Goal: Entertainment & Leisure: Consume media (video, audio)

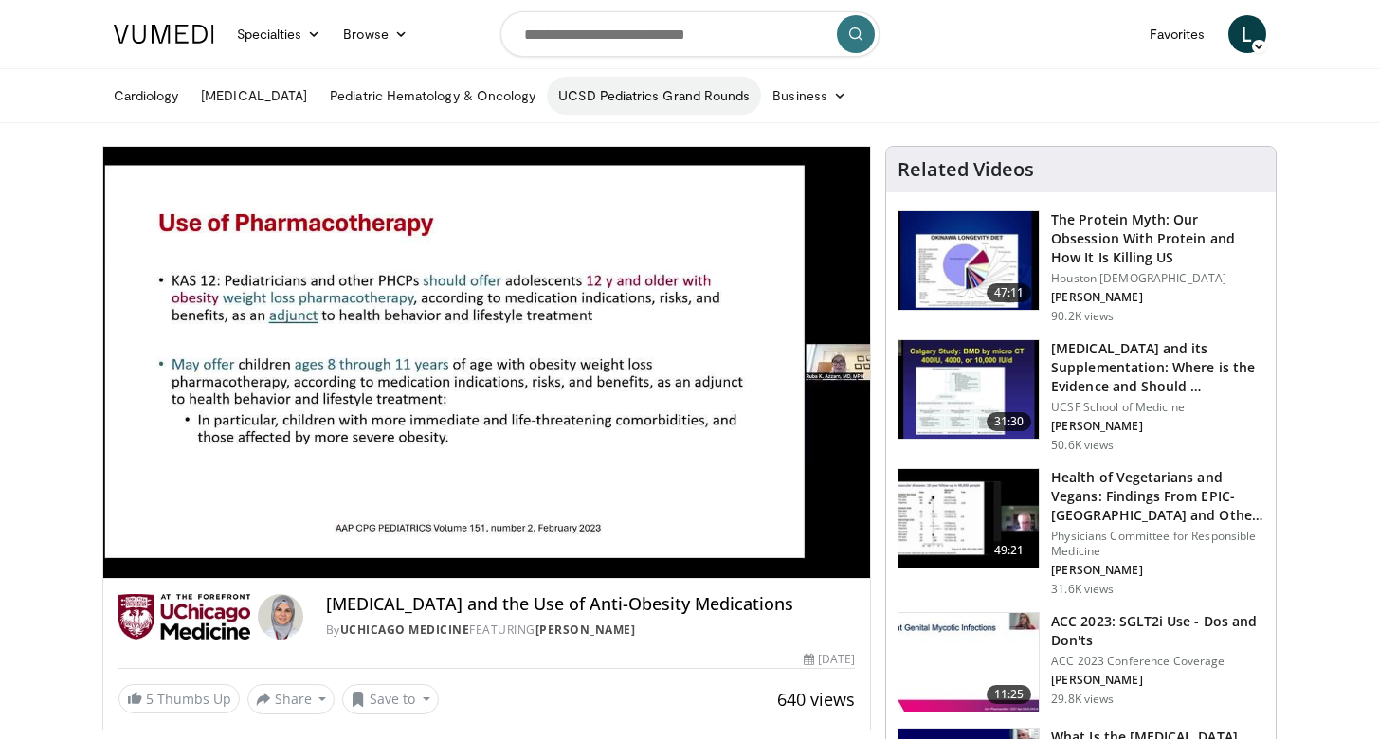
click at [679, 97] on link "UCSD Pediatrics Grand Rounds" at bounding box center [654, 96] width 214 height 38
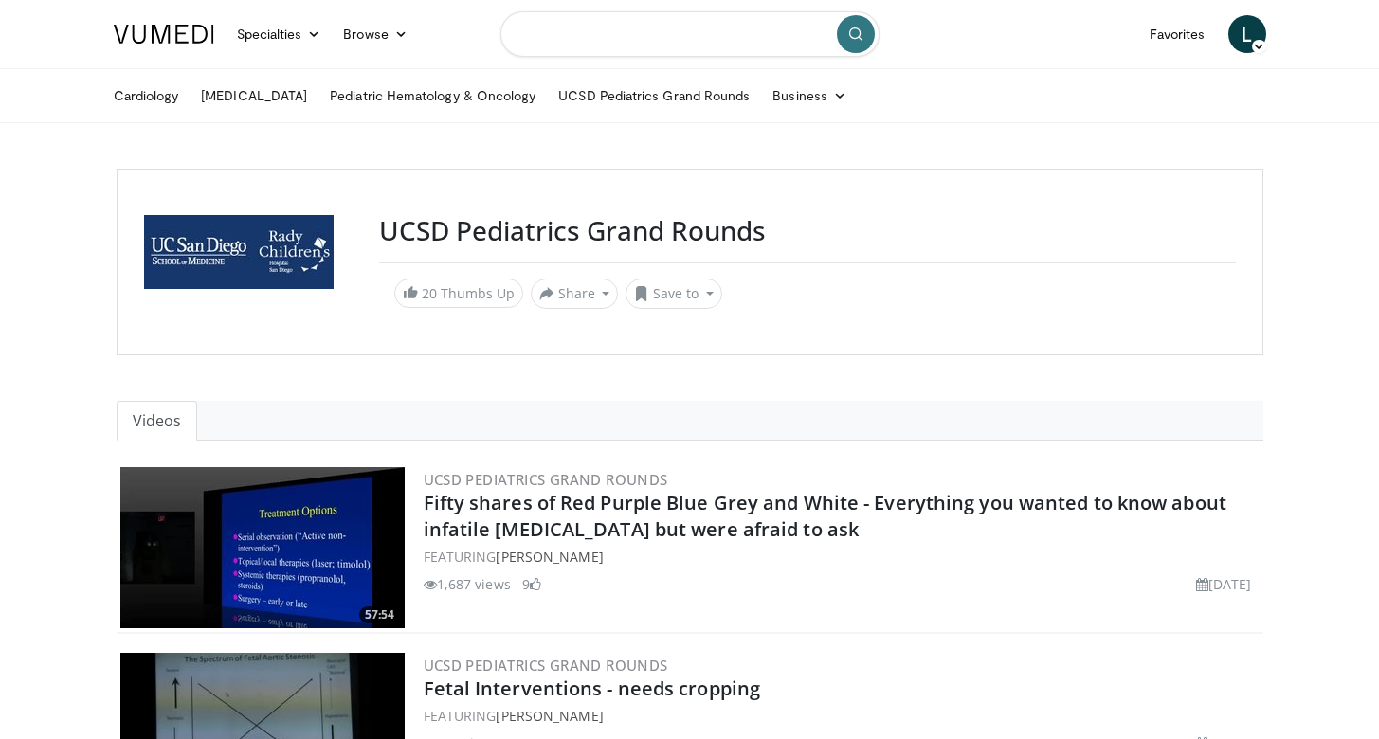
click at [730, 30] on input "Search topics, interventions" at bounding box center [689, 33] width 379 height 45
type input "**********"
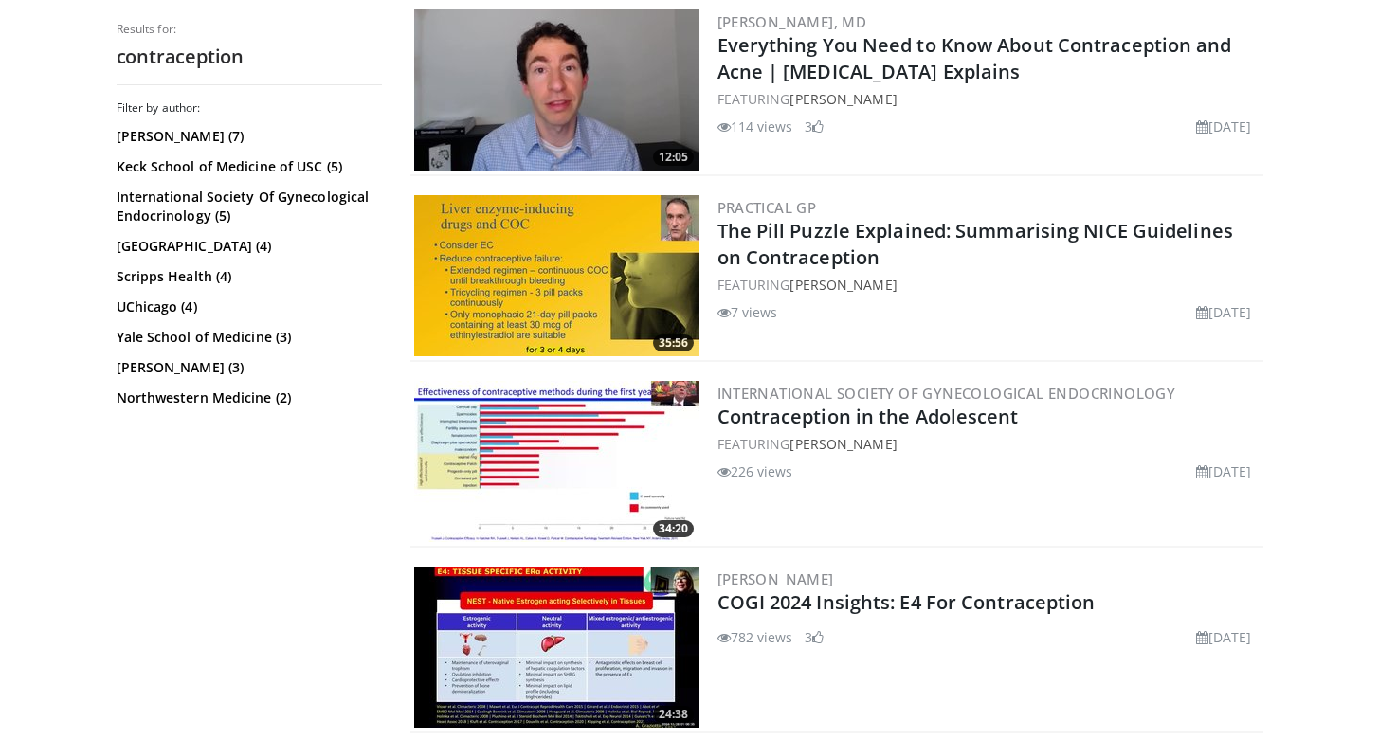
scroll to position [605, 0]
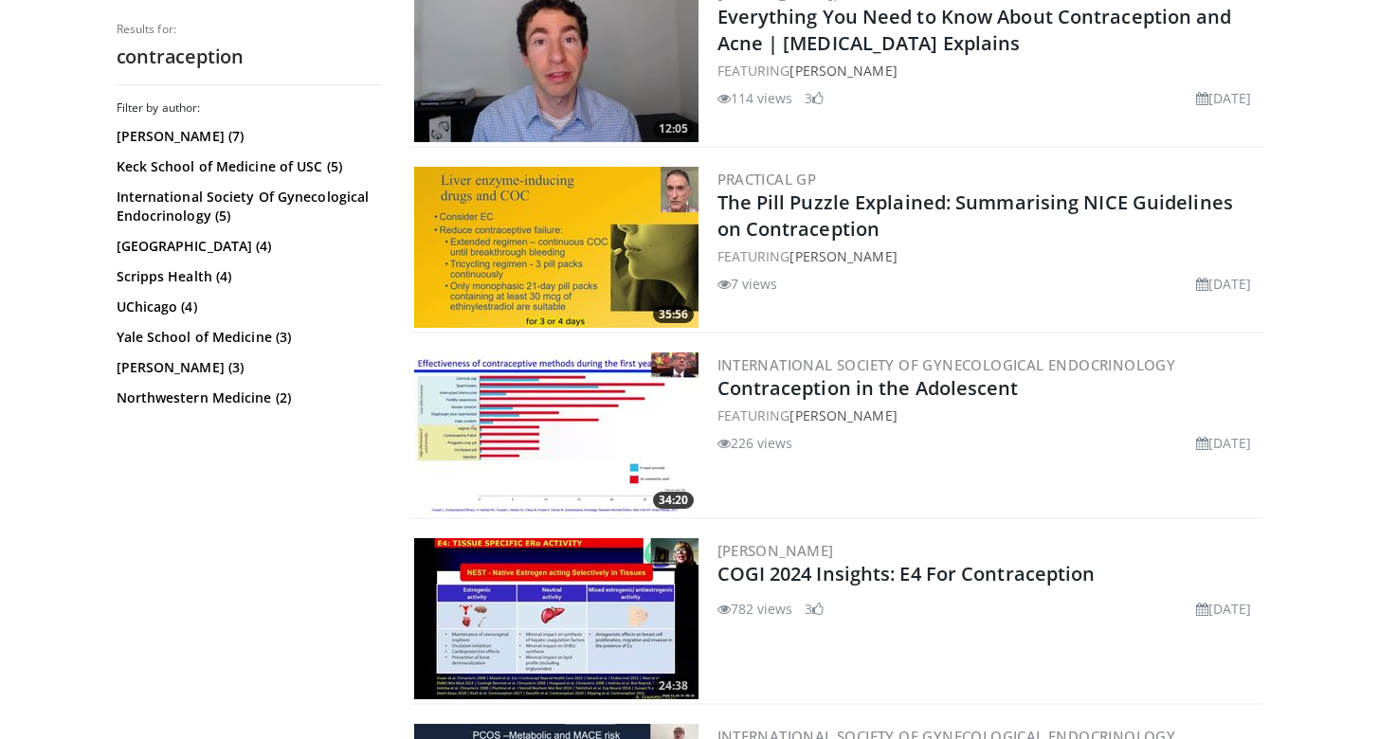
click at [545, 441] on img at bounding box center [556, 433] width 284 height 161
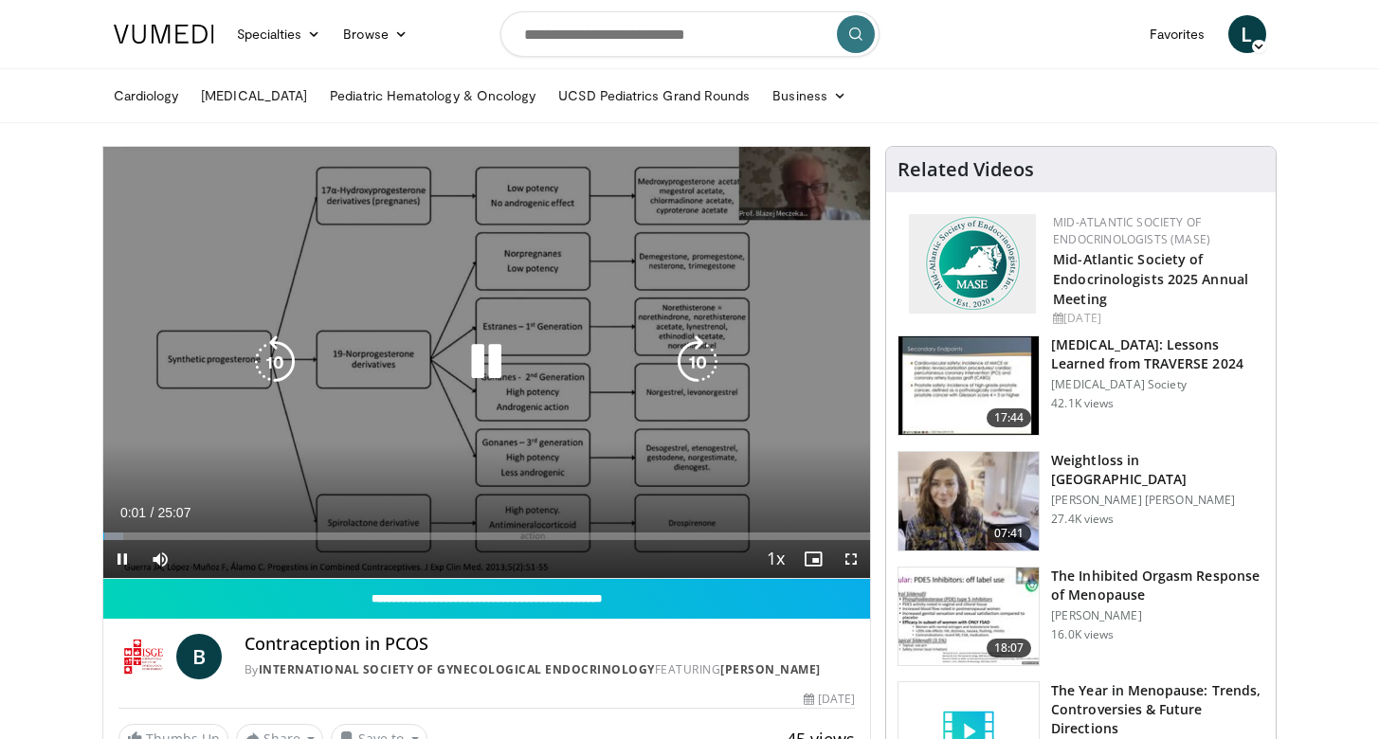
click at [540, 356] on div "Video Player" at bounding box center [486, 362] width 461 height 38
click at [489, 352] on icon "Video Player" at bounding box center [486, 361] width 53 height 53
click at [505, 416] on div "10 seconds Tap to unmute" at bounding box center [487, 362] width 768 height 431
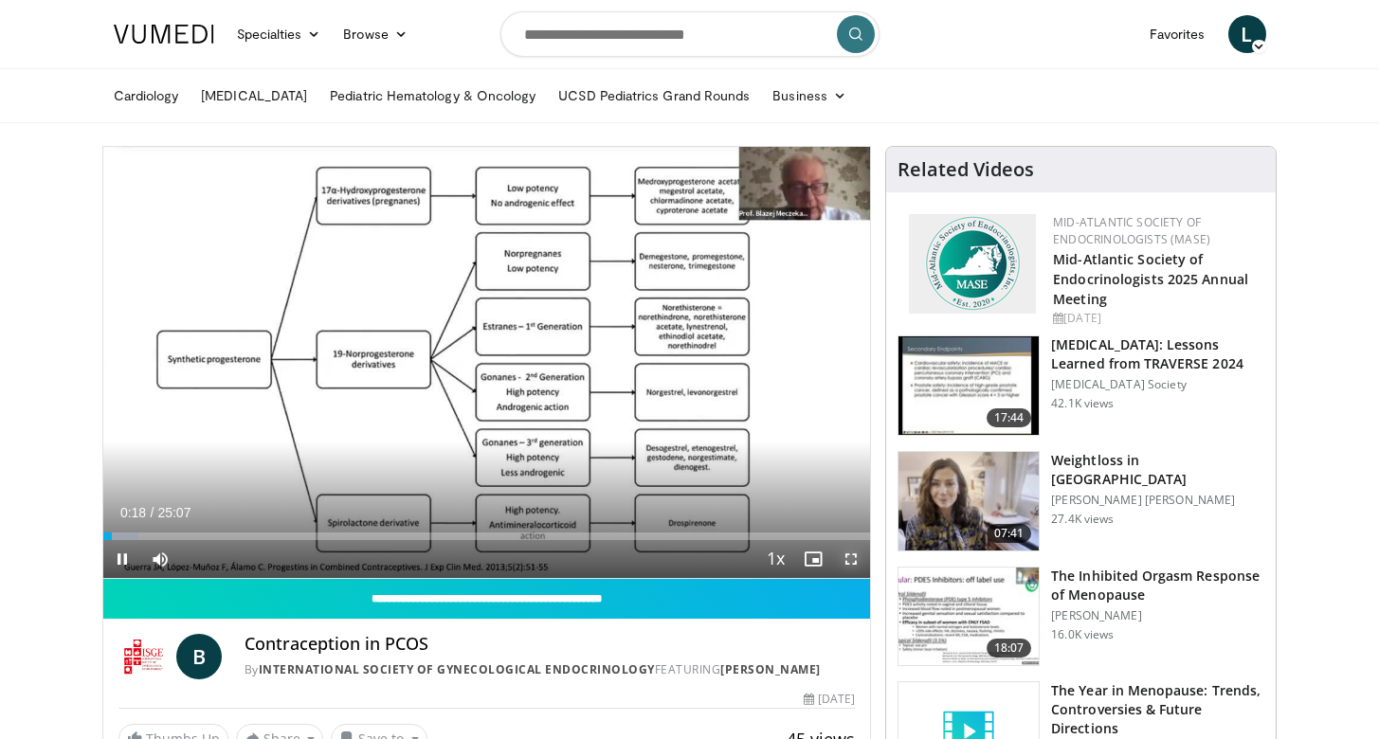
click at [850, 559] on span "Video Player" at bounding box center [851, 559] width 38 height 38
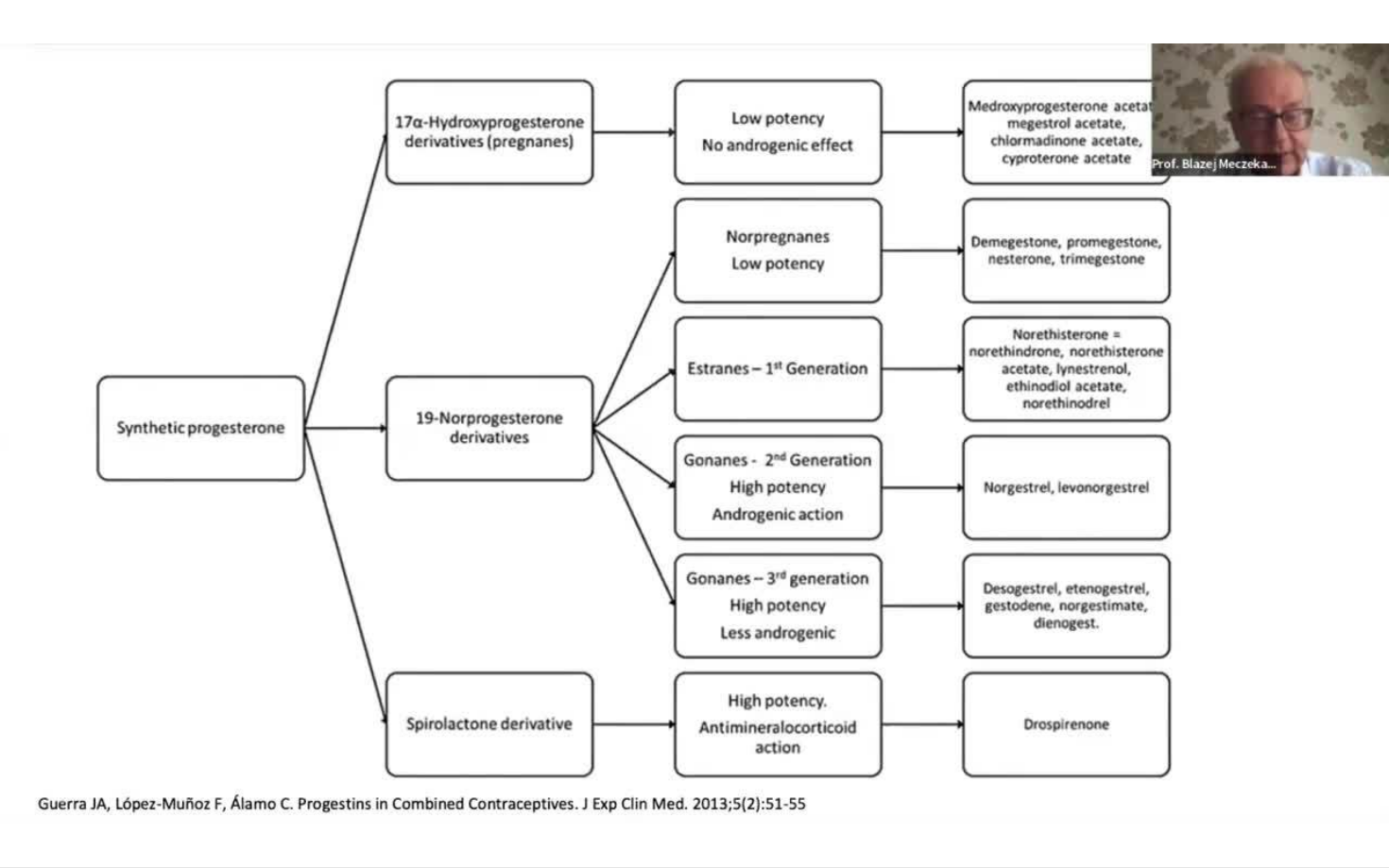
click at [1363, 611] on div "10 seconds Tap to unmute" at bounding box center [694, 434] width 1389 height 867
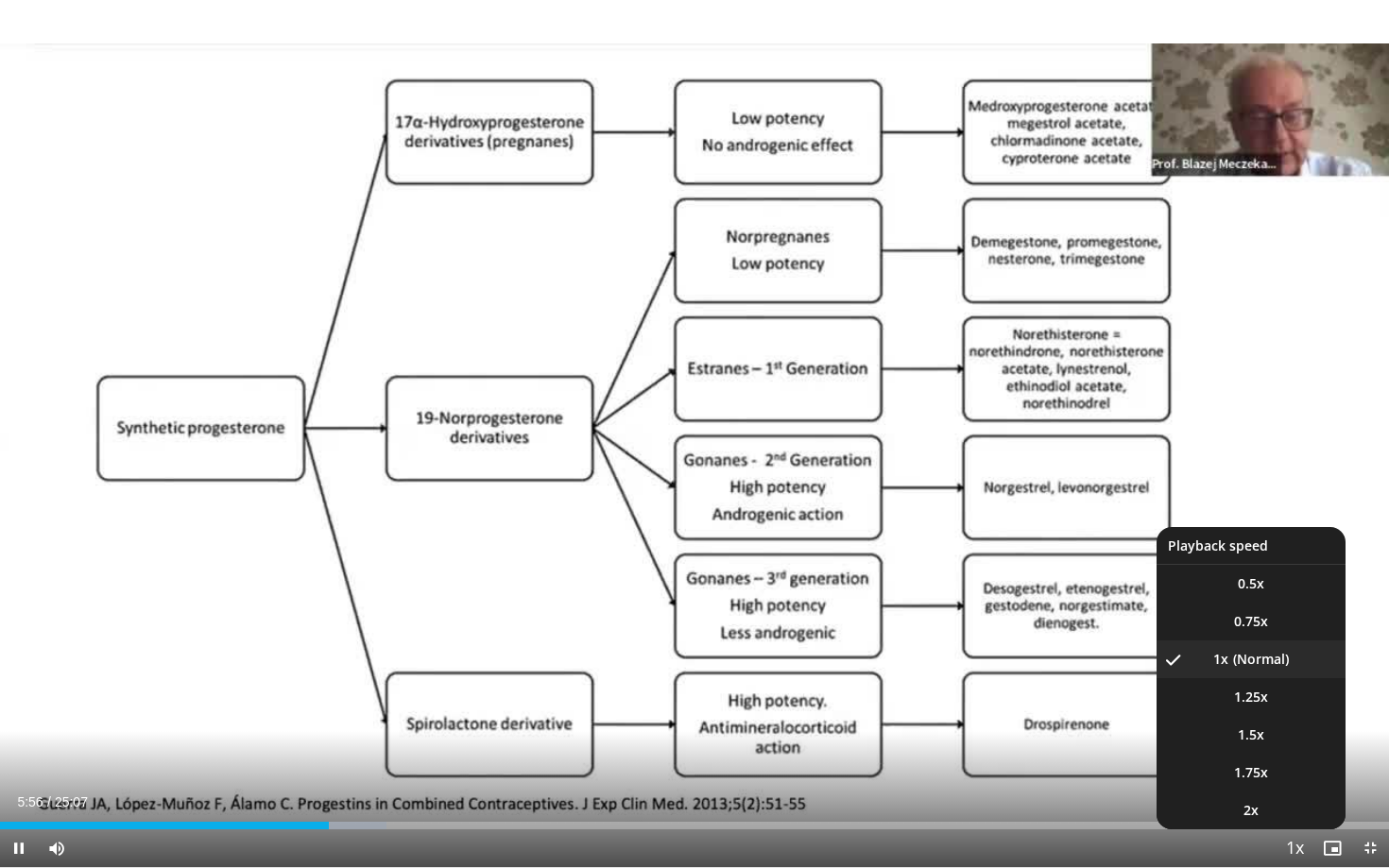
click at [1291, 735] on span "Video Player" at bounding box center [1294, 849] width 27 height 38
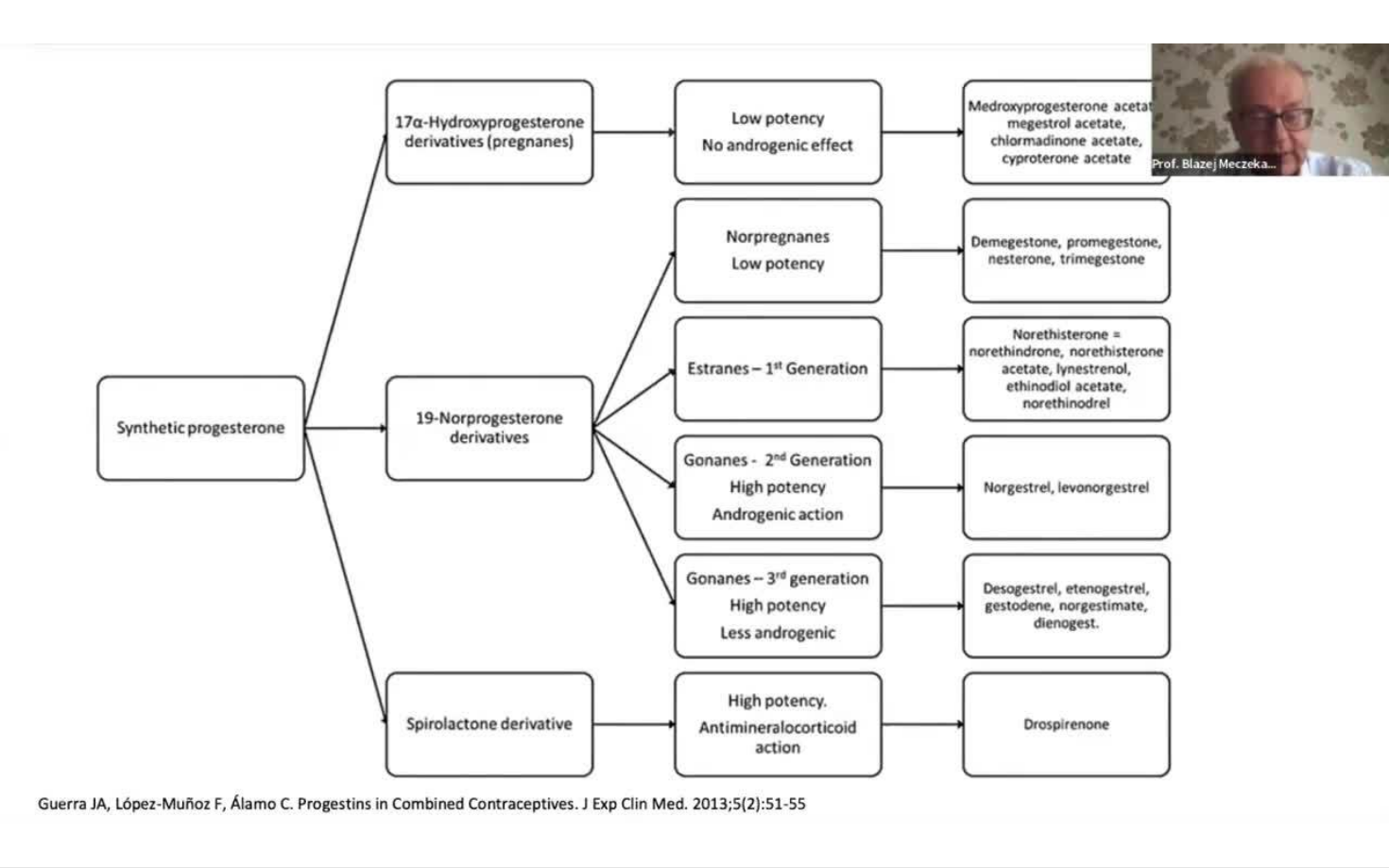
click at [1291, 735] on video-js "**********" at bounding box center [694, 434] width 1389 height 868
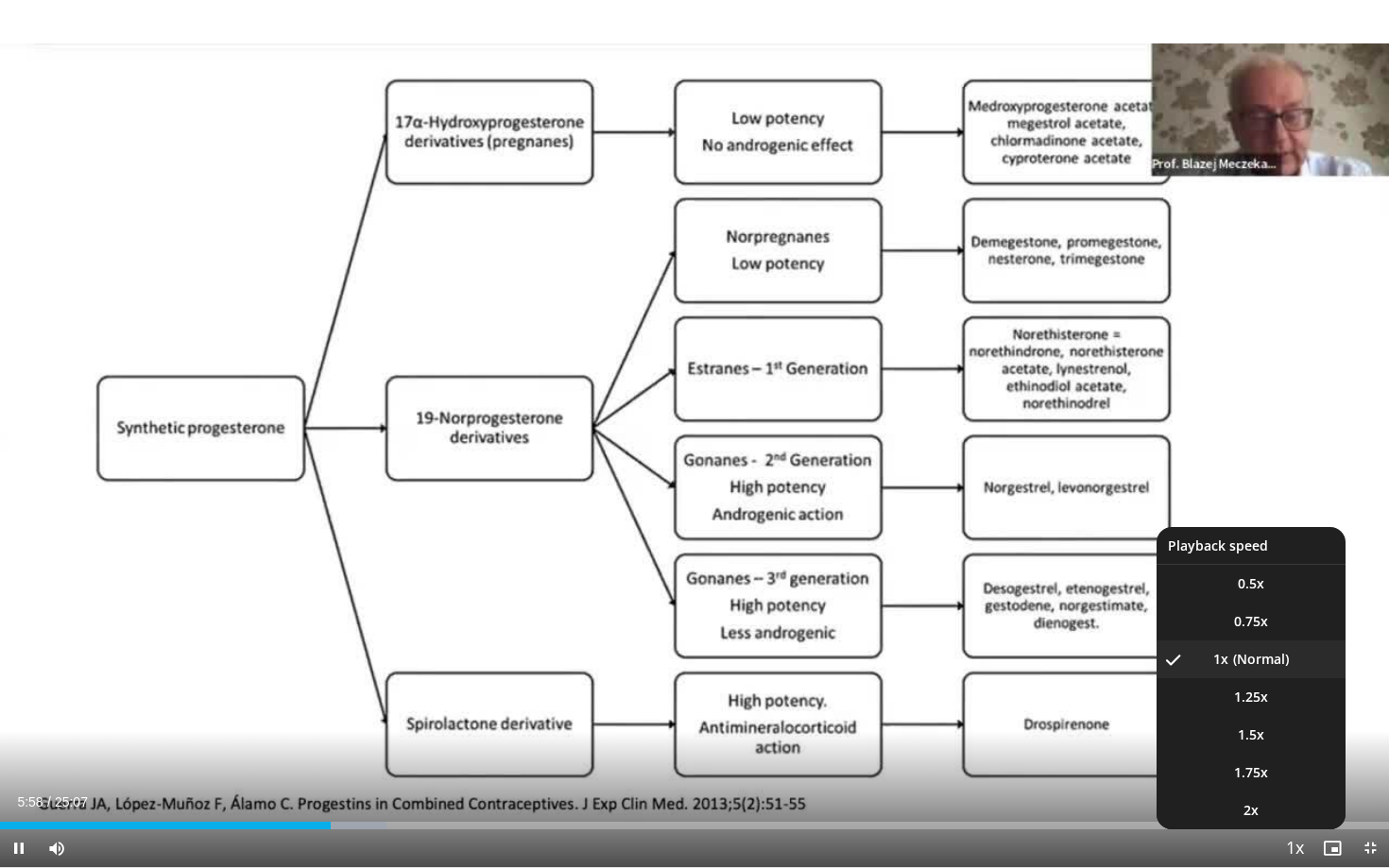
click at [1285, 735] on span "Video Player" at bounding box center [1294, 849] width 27 height 38
click at [1252, 699] on span "1.25x" at bounding box center [1251, 697] width 34 height 19
click at [1250, 735] on span "1.5x" at bounding box center [1250, 734] width 27 height 19
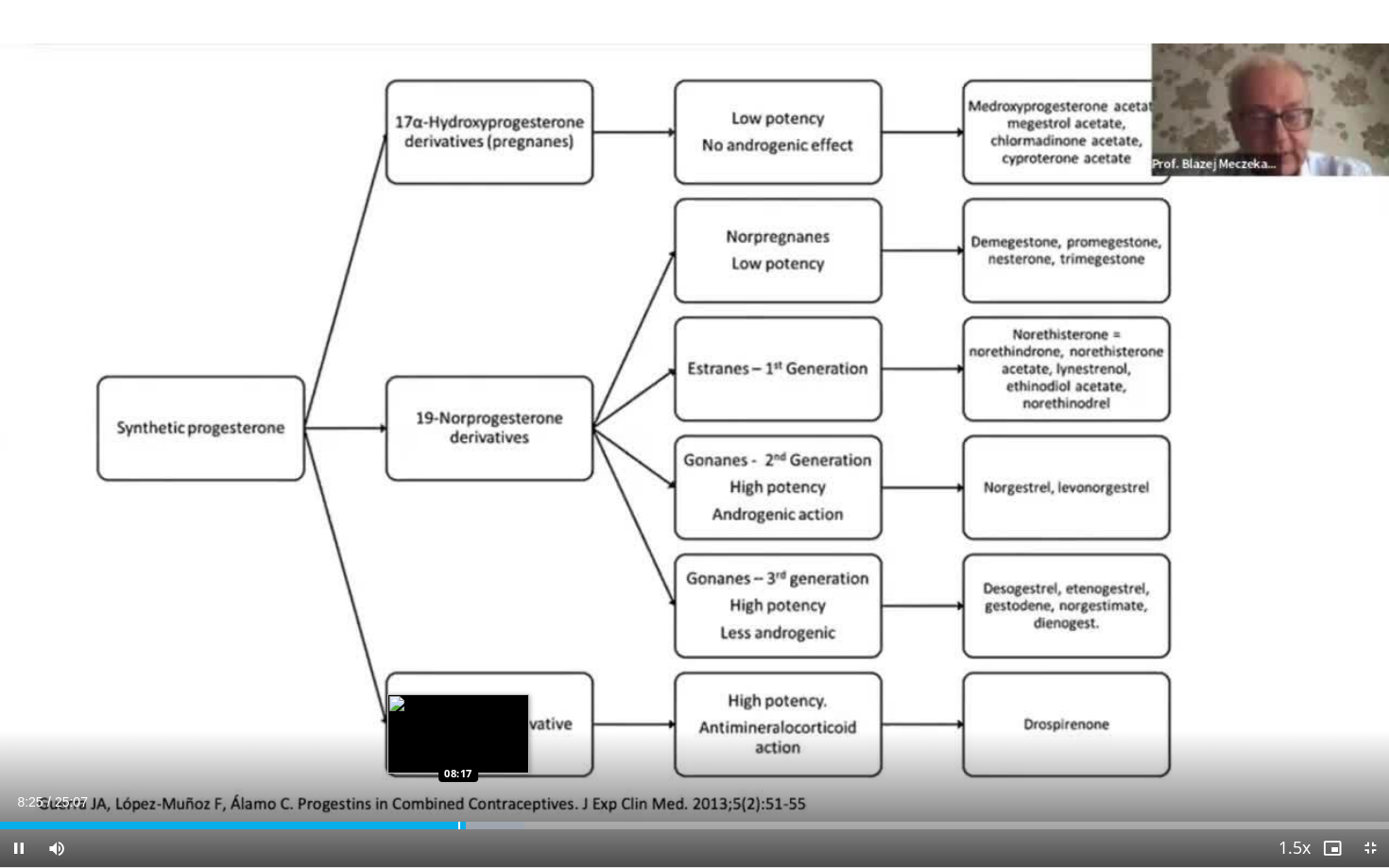
click at [459, 735] on div "Progress Bar" at bounding box center [460, 825] width 2 height 8
click at [454, 735] on div "Progress Bar" at bounding box center [455, 825] width 2 height 8
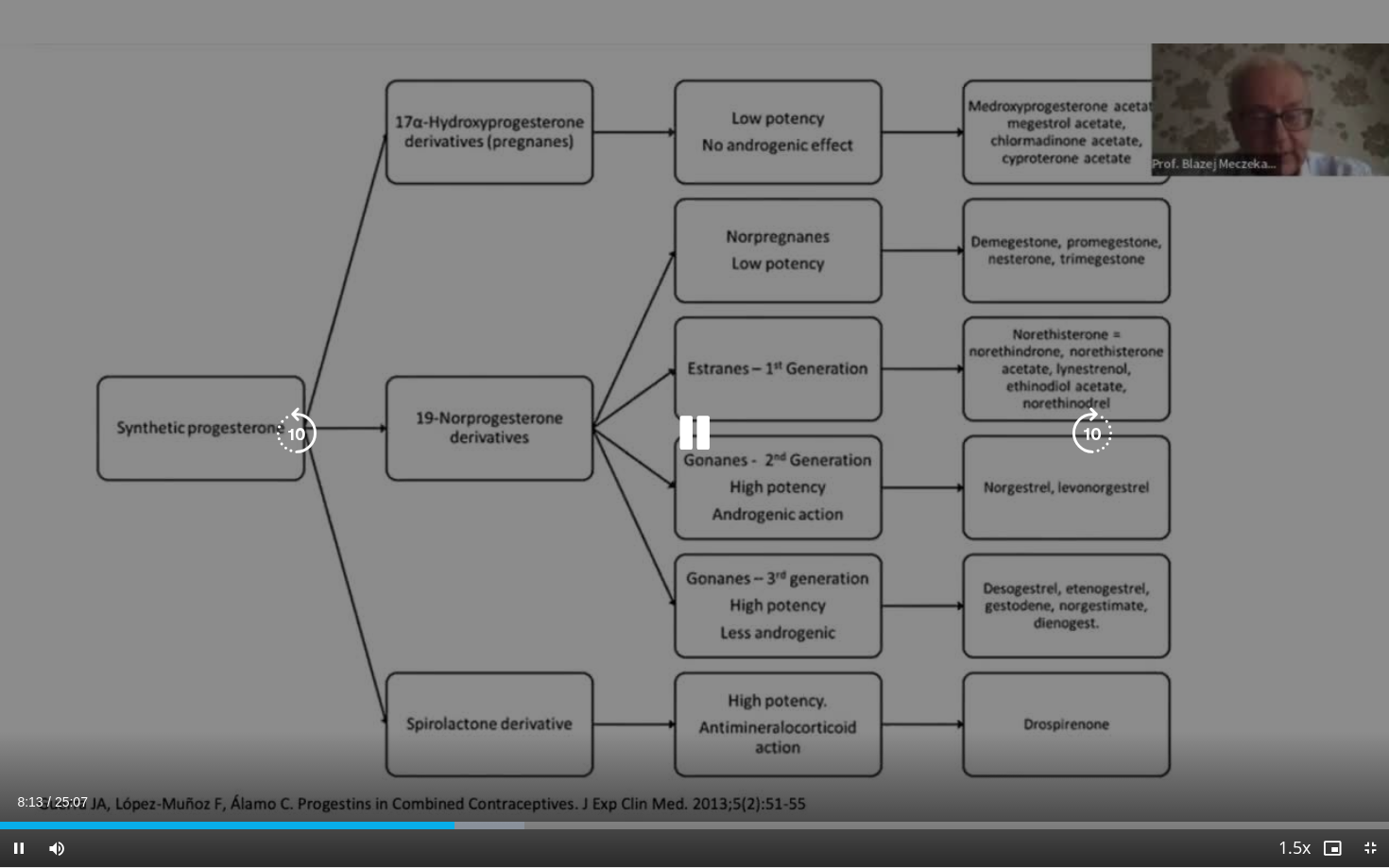
click at [602, 540] on div "10 seconds Tap to unmute" at bounding box center [694, 434] width 1389 height 867
click at [678, 437] on icon "Video Player" at bounding box center [694, 433] width 53 height 53
click at [682, 437] on icon "Video Player" at bounding box center [694, 433] width 53 height 53
click at [681, 440] on icon "Video Player" at bounding box center [694, 433] width 53 height 53
click at [696, 445] on icon "Video Player" at bounding box center [694, 433] width 53 height 53
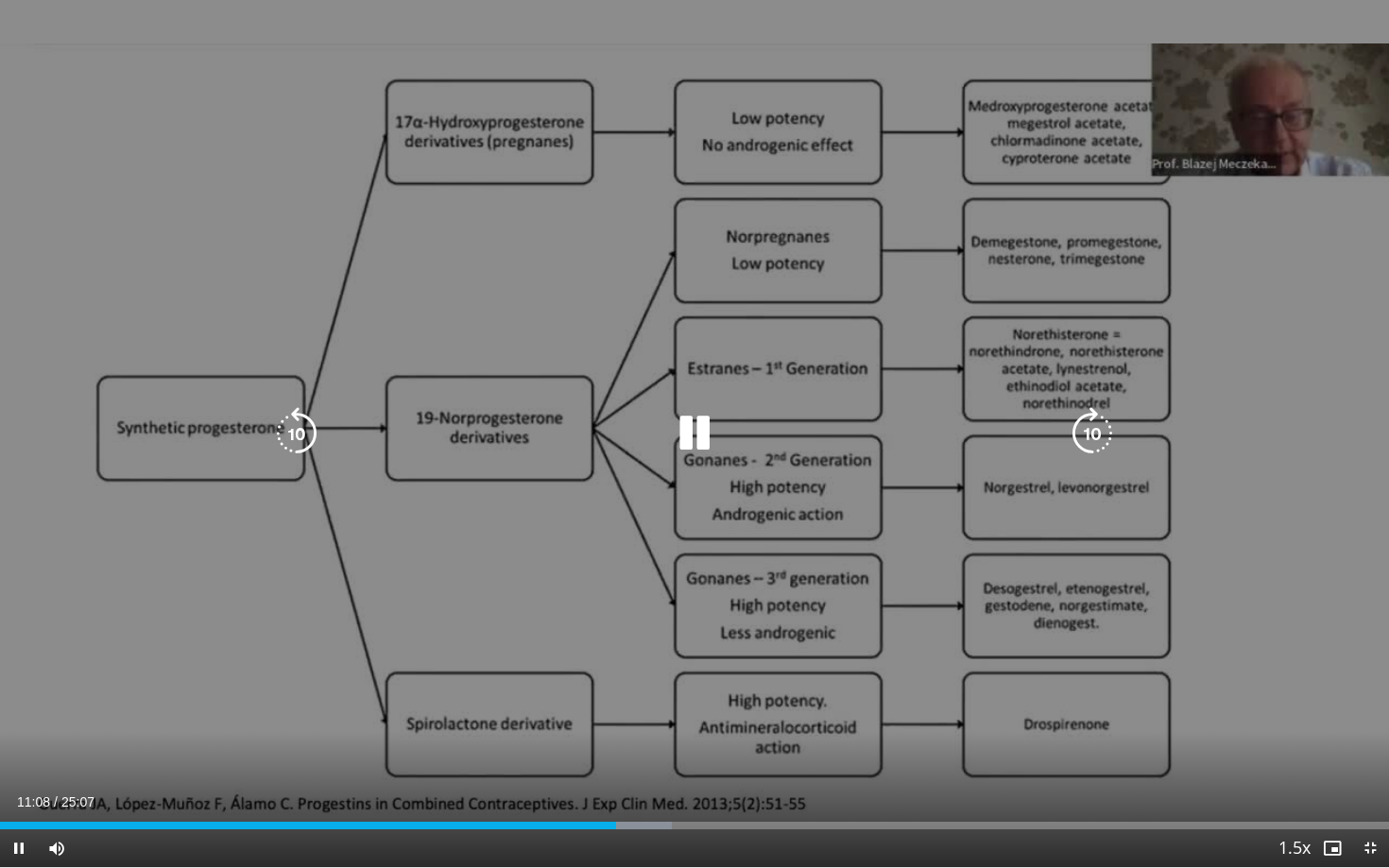
drag, startPoint x: 1240, startPoint y: 56, endPoint x: 1223, endPoint y: 195, distance: 140.0
click at [1223, 196] on div "10 seconds Tap to unmute" at bounding box center [694, 434] width 1389 height 867
click at [678, 439] on icon "Video Player" at bounding box center [694, 433] width 53 height 53
click at [1093, 434] on icon "Video Player" at bounding box center [1092, 433] width 53 height 53
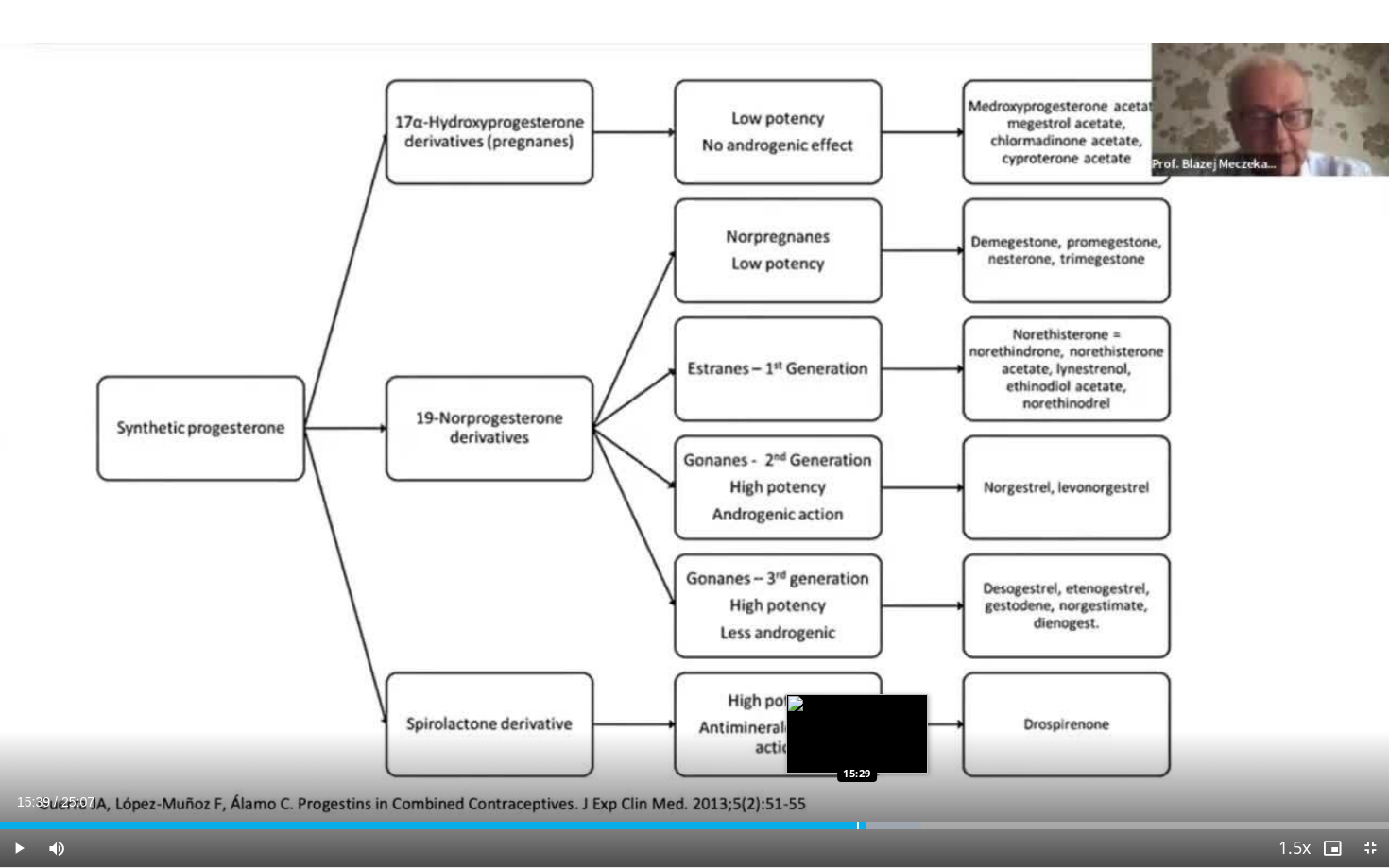
click at [858, 735] on div "Progress Bar" at bounding box center [859, 825] width 2 height 8
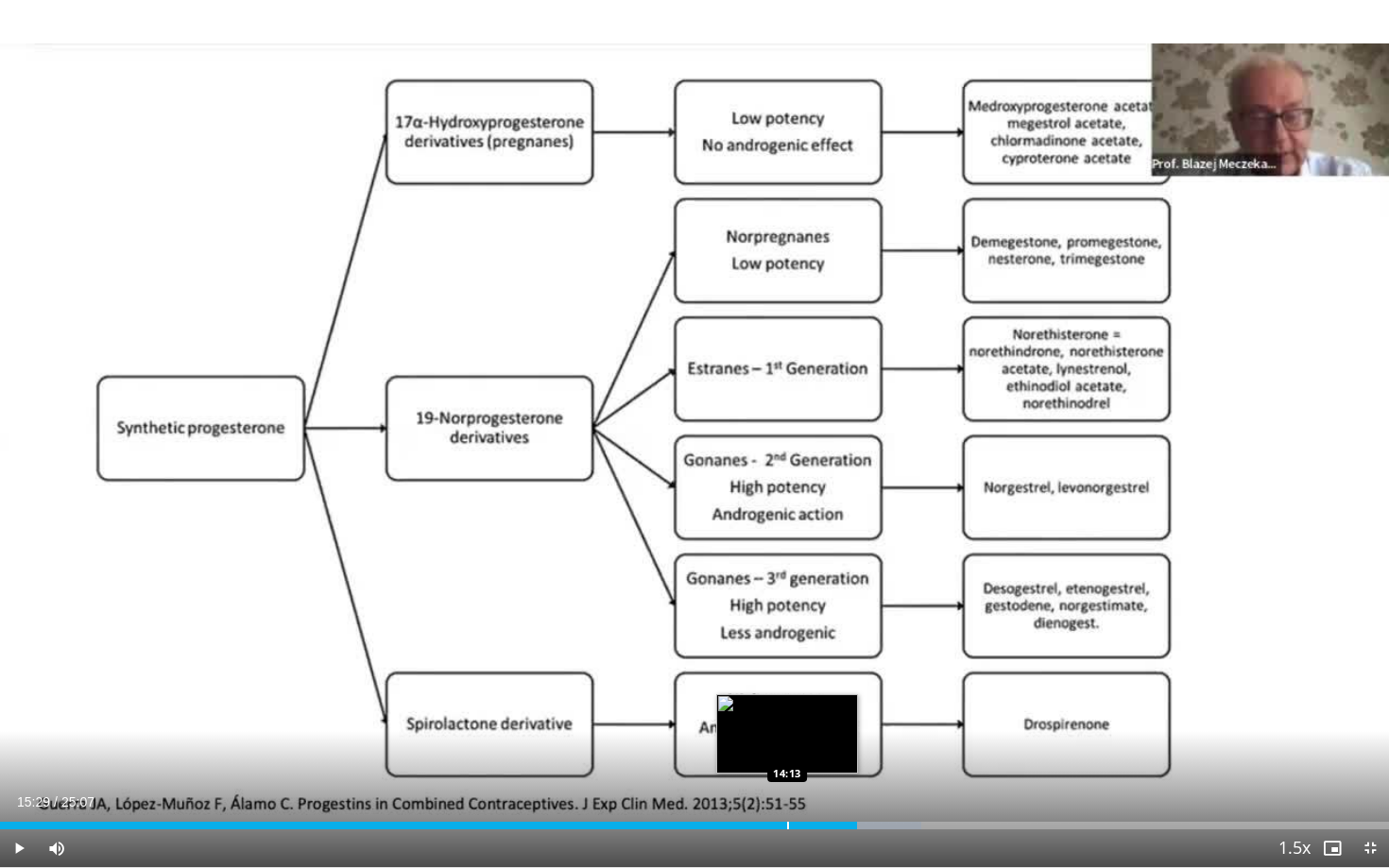
click at [787, 735] on div "Loaded : 66.36% 15:29 14:13" at bounding box center [694, 820] width 1389 height 18
click at [770, 735] on div "Loaded : 60.95% 14:14 13:56" at bounding box center [694, 820] width 1389 height 18
click at [787, 735] on div "Loaded : 59.62% 13:56 14:12" at bounding box center [694, 820] width 1389 height 18
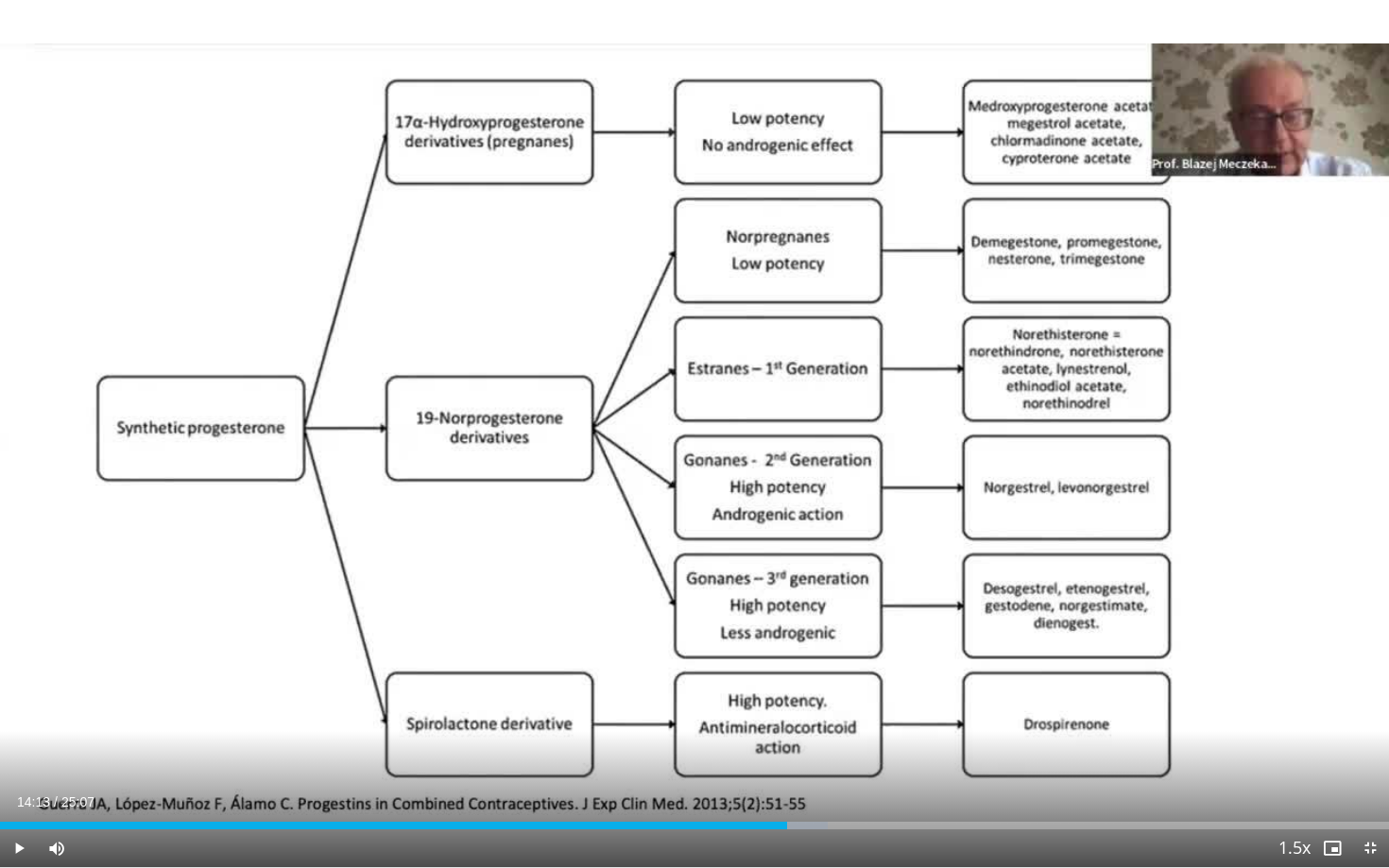
click at [791, 735] on div "Progress Bar" at bounding box center [790, 825] width 2 height 8
click at [808, 735] on div "Progress Bar" at bounding box center [809, 825] width 2 height 8
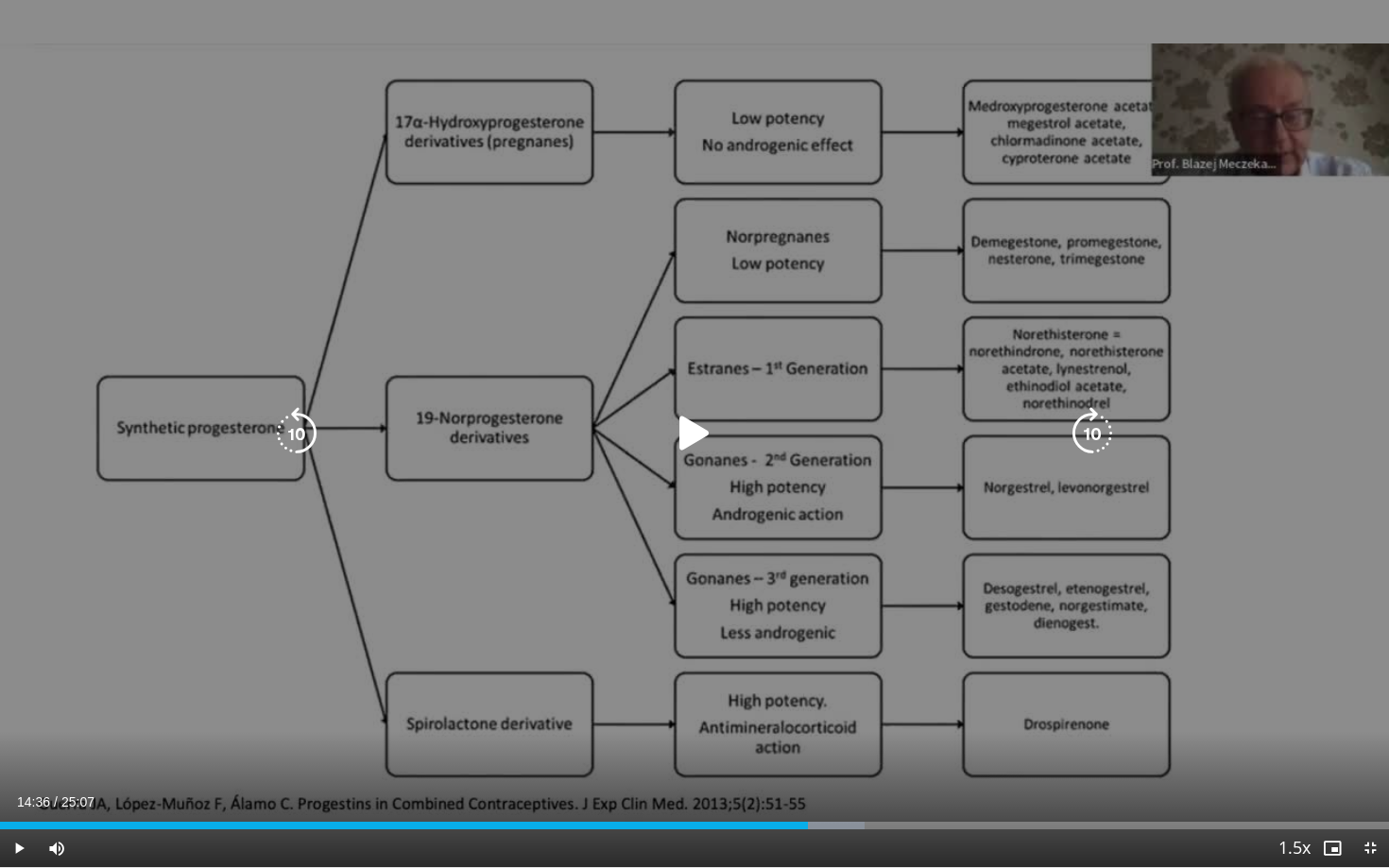
click at [836, 645] on div "10 seconds Tap to unmute" at bounding box center [694, 434] width 1389 height 867
click at [689, 426] on icon "Video Player" at bounding box center [694, 433] width 53 height 53
click at [697, 423] on icon "Video Player" at bounding box center [694, 433] width 53 height 53
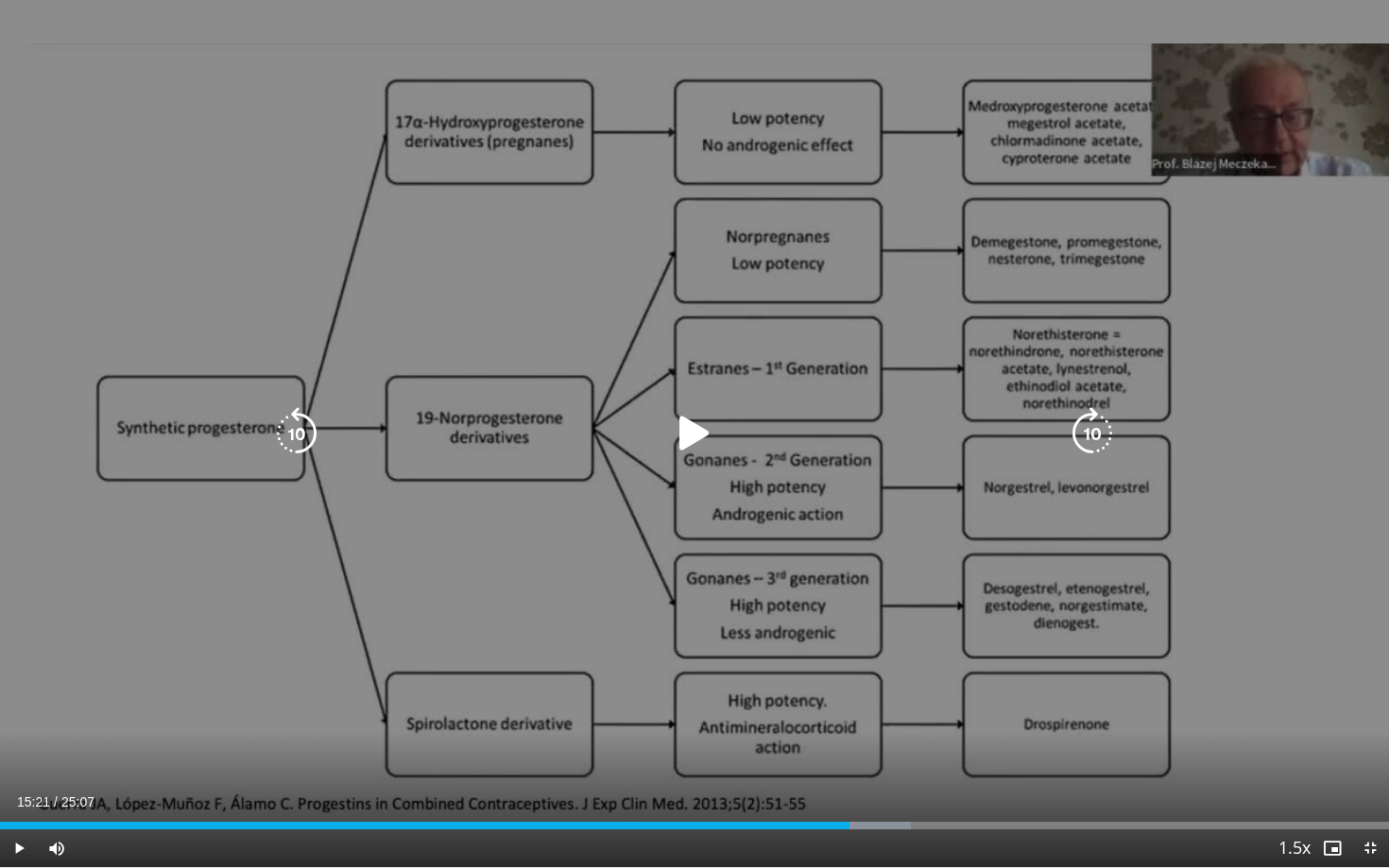
click at [696, 439] on icon "Video Player" at bounding box center [694, 433] width 53 height 53
click at [696, 435] on icon "Video Player" at bounding box center [694, 433] width 53 height 53
click at [696, 435] on div "10 seconds Tap to unmute" at bounding box center [694, 434] width 1389 height 867
click at [699, 425] on icon "Video Player" at bounding box center [694, 433] width 53 height 53
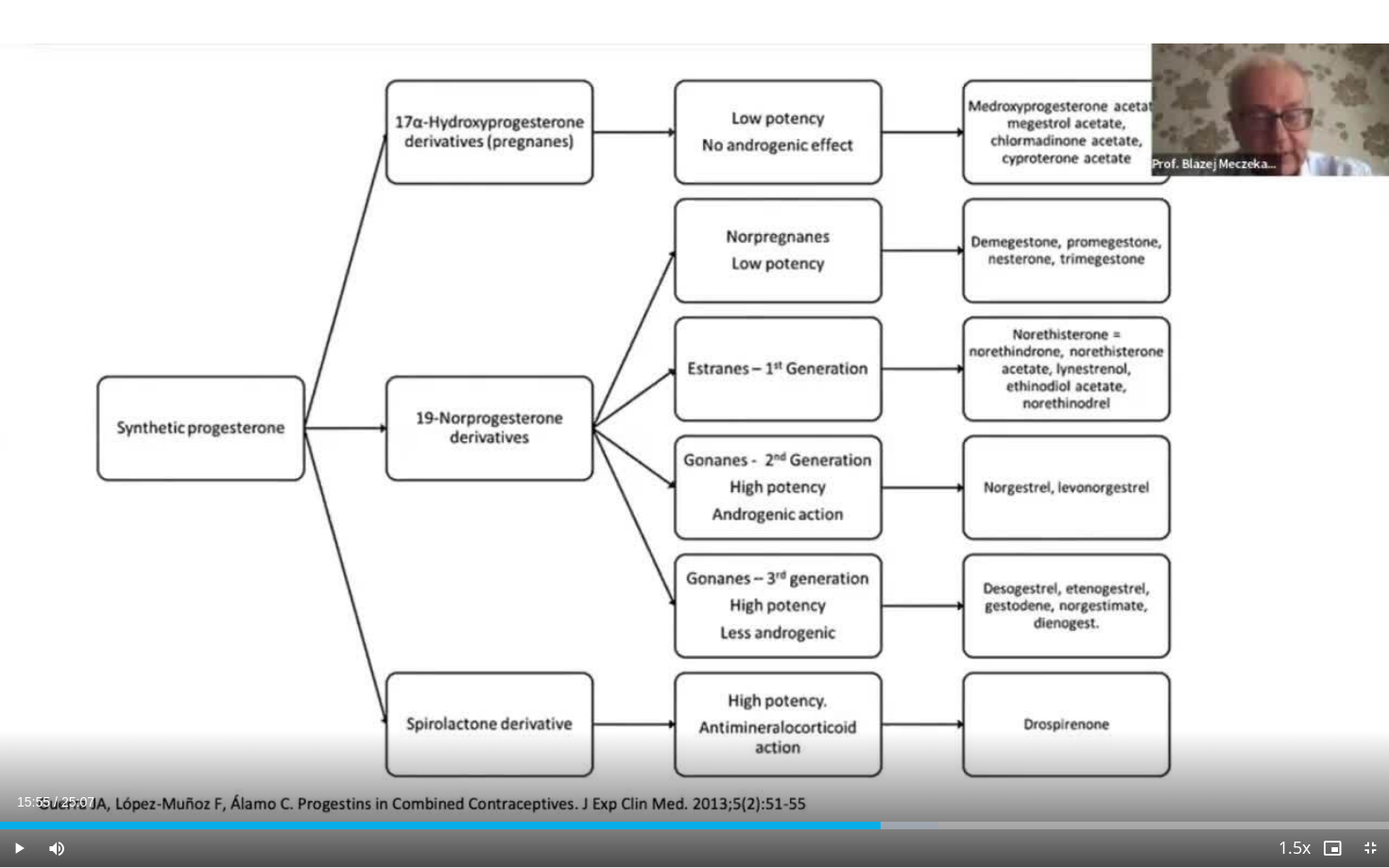
click at [699, 425] on div "10 seconds Tap to unmute" at bounding box center [694, 434] width 1389 height 867
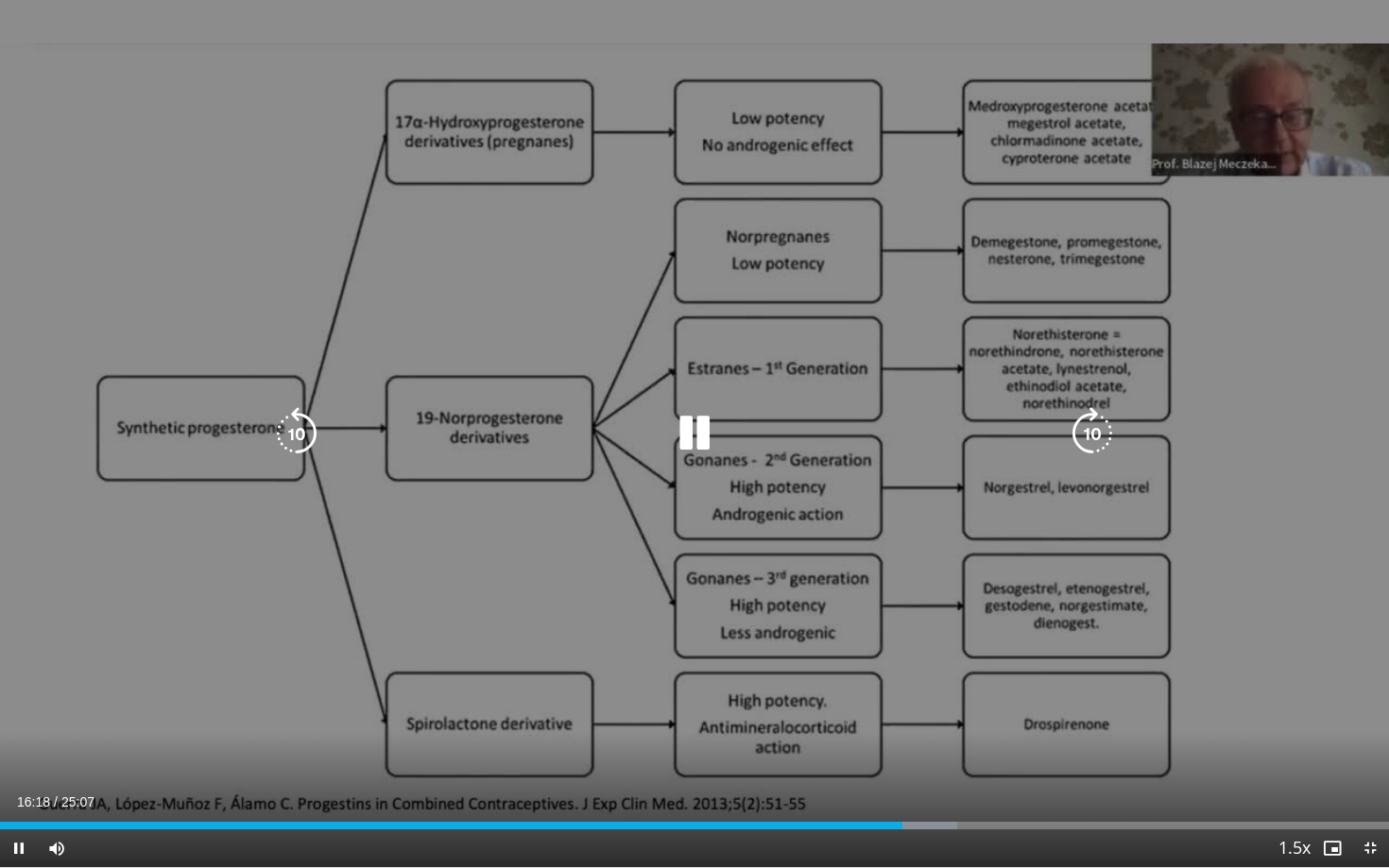
click at [702, 423] on icon "Video Player" at bounding box center [694, 433] width 53 height 53
click at [702, 424] on icon "Video Player" at bounding box center [694, 433] width 53 height 53
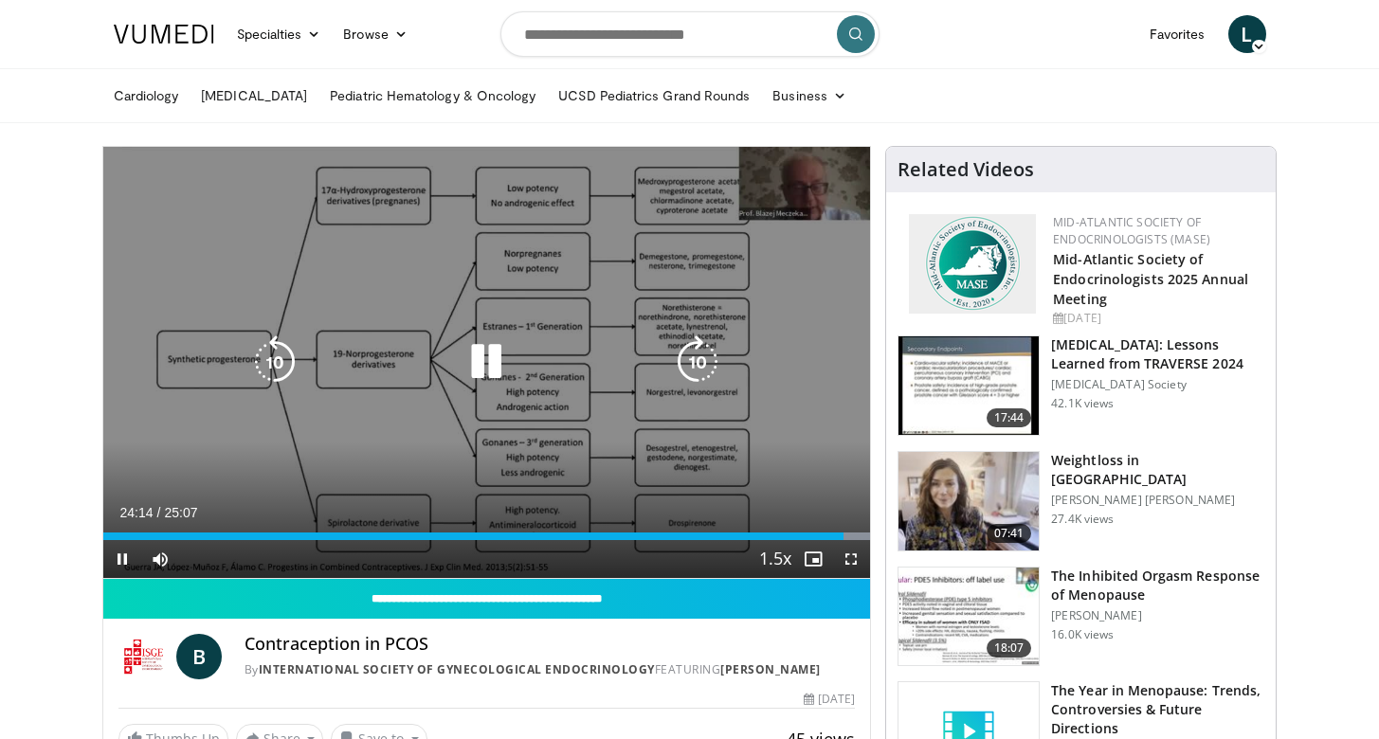
click at [281, 353] on icon "Video Player" at bounding box center [274, 361] width 53 height 53
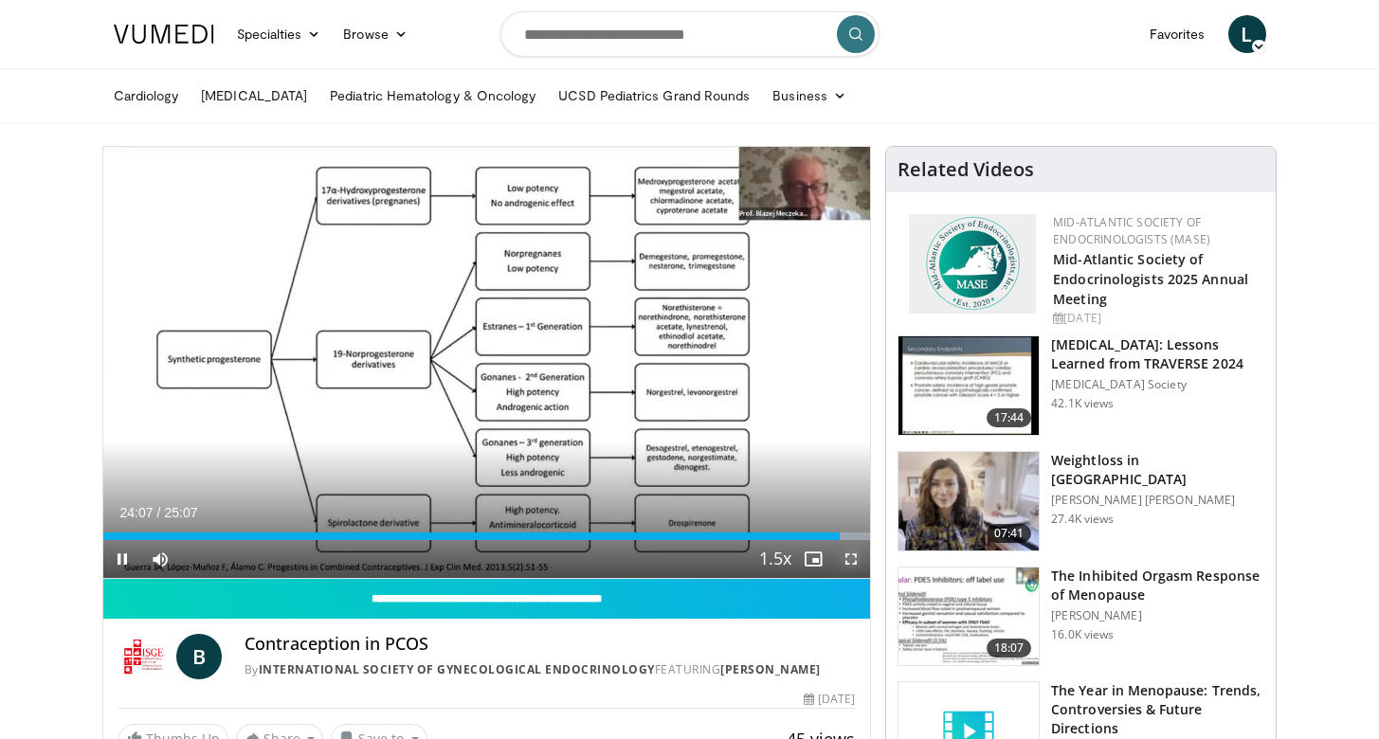
click at [856, 562] on span "Video Player" at bounding box center [851, 559] width 38 height 38
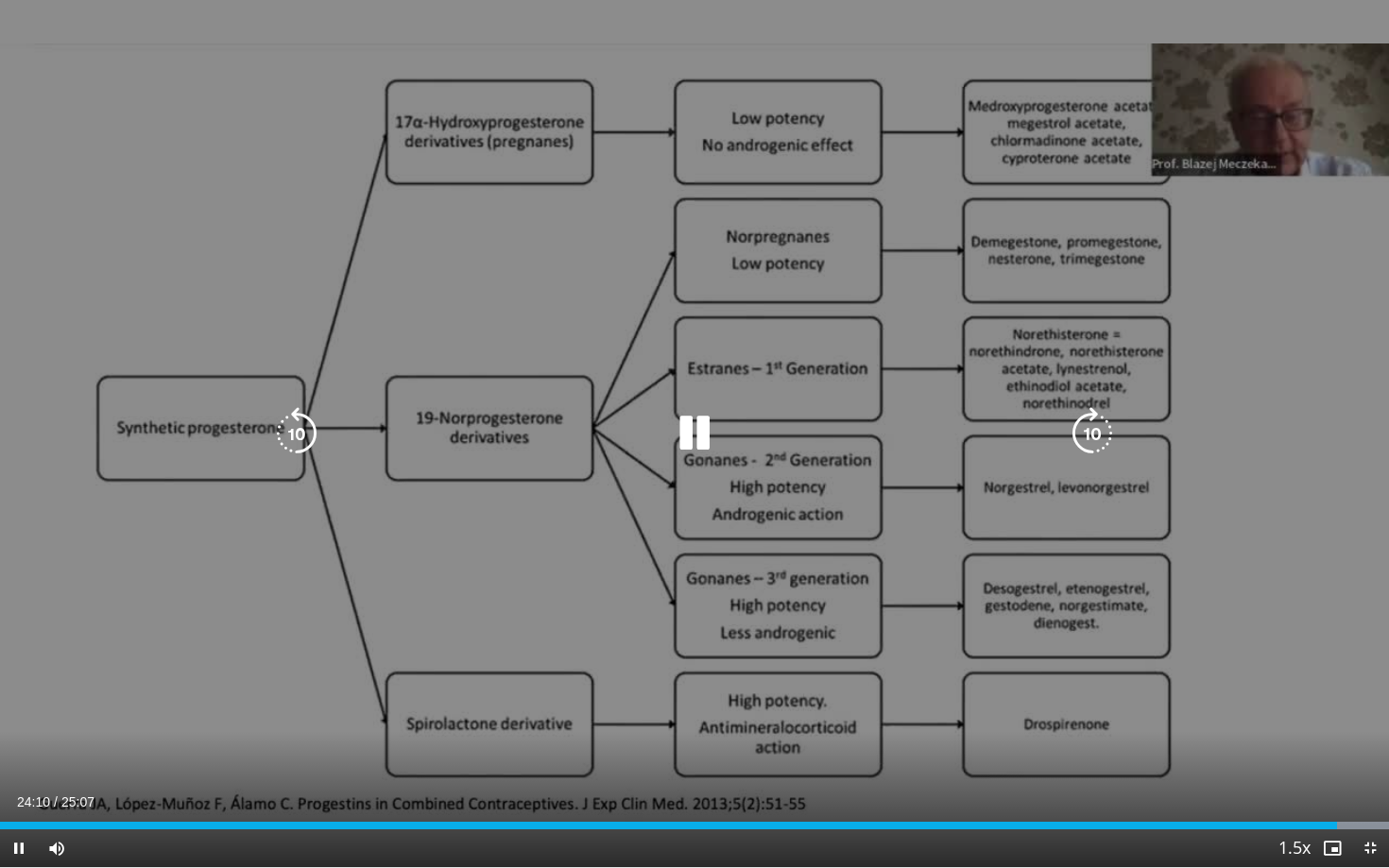
click at [303, 441] on icon "Video Player" at bounding box center [296, 433] width 53 height 53
click at [301, 431] on icon "Video Player" at bounding box center [296, 433] width 53 height 53
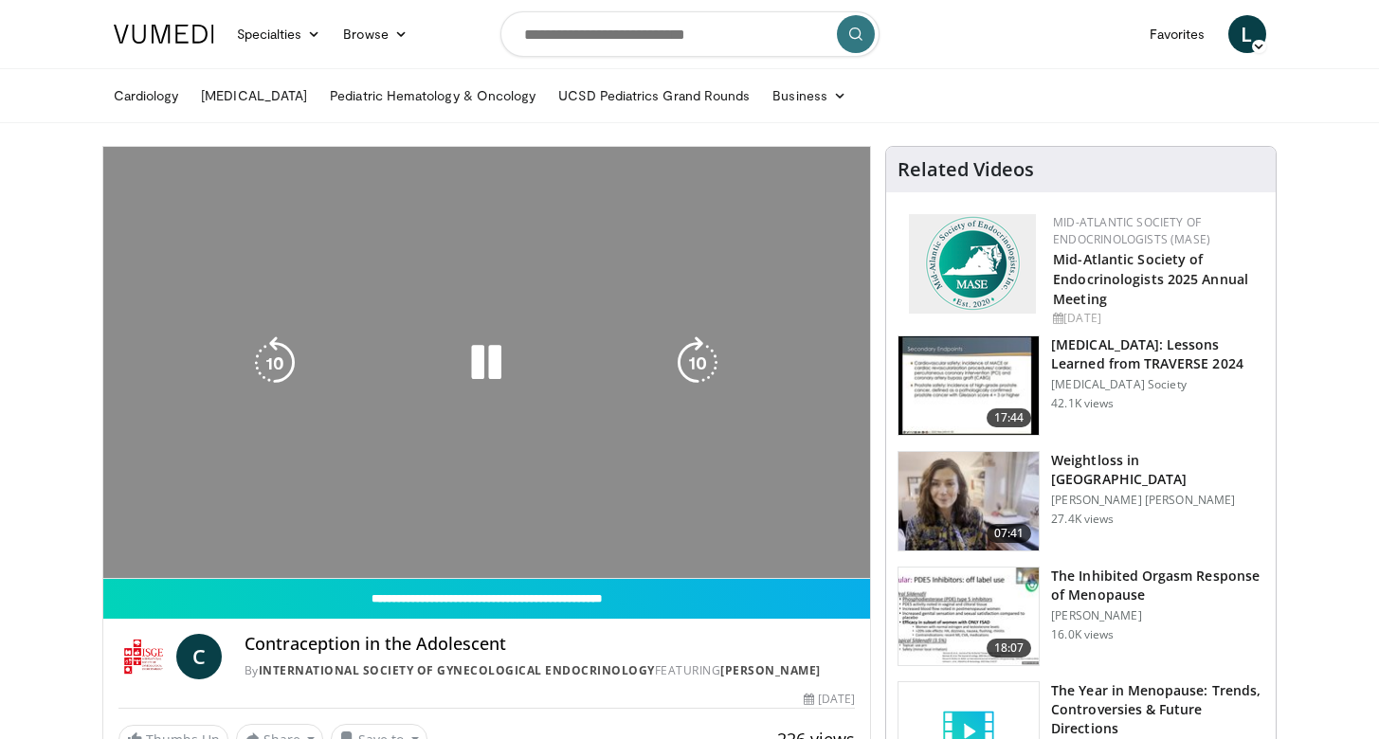
click at [785, 390] on div "10 seconds Tap to unmute" at bounding box center [487, 362] width 768 height 431
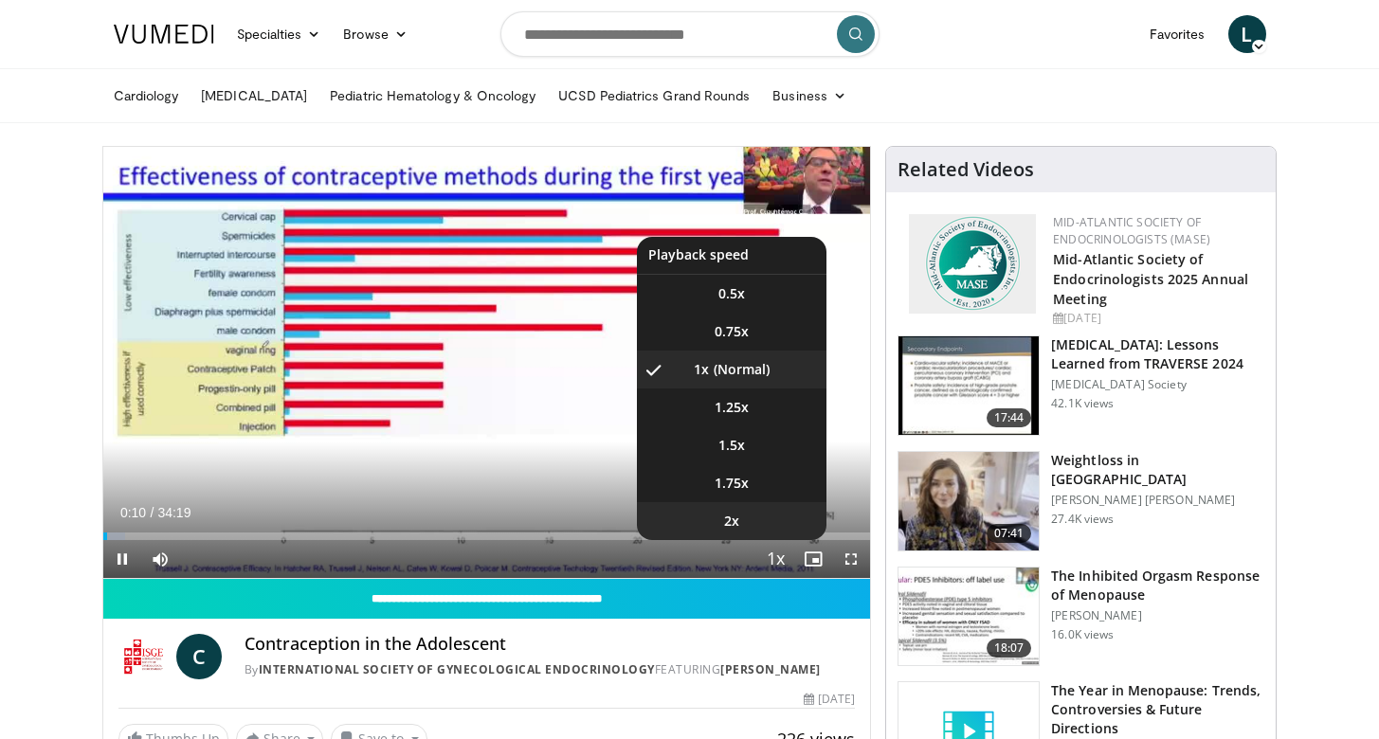
click at [751, 528] on li "2x" at bounding box center [732, 521] width 190 height 38
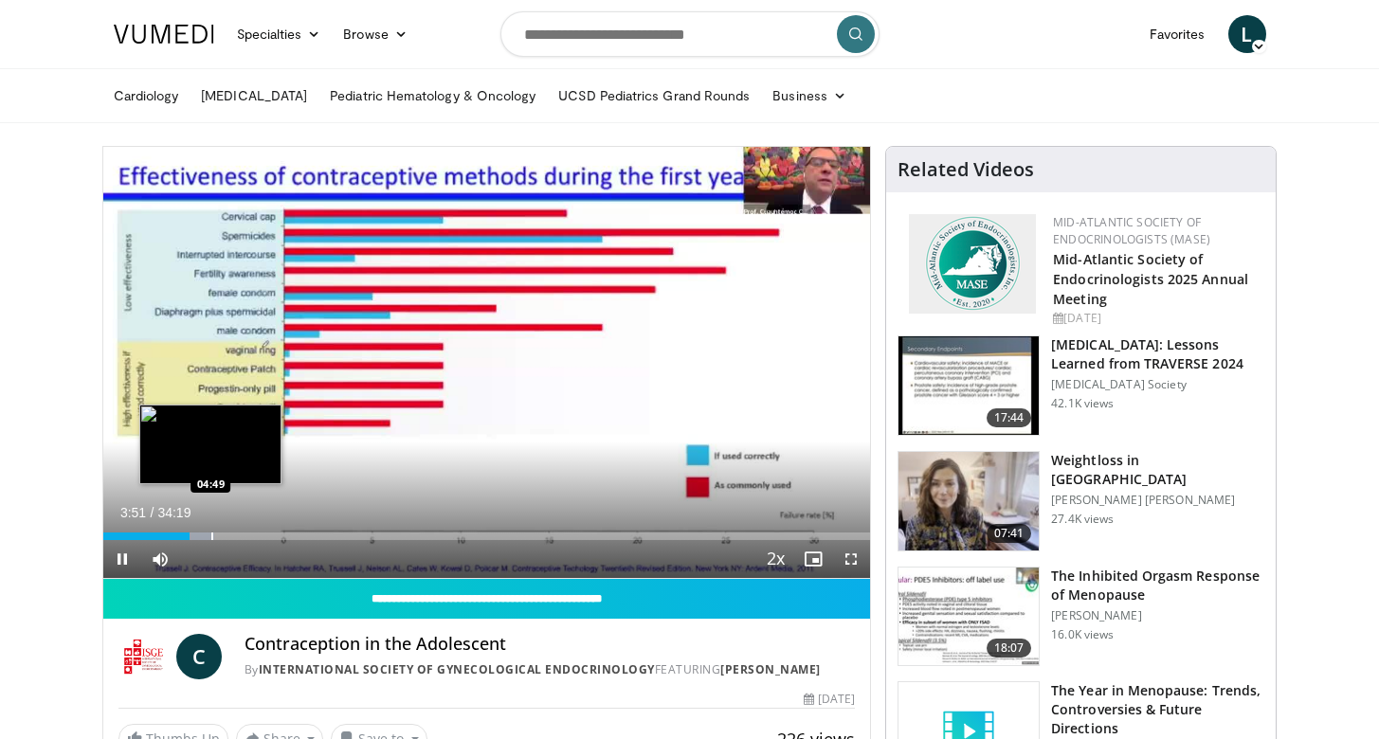
click at [211, 533] on div "Progress Bar" at bounding box center [212, 537] width 2 height 8
click at [244, 533] on div "Progress Bar" at bounding box center [245, 537] width 2 height 8
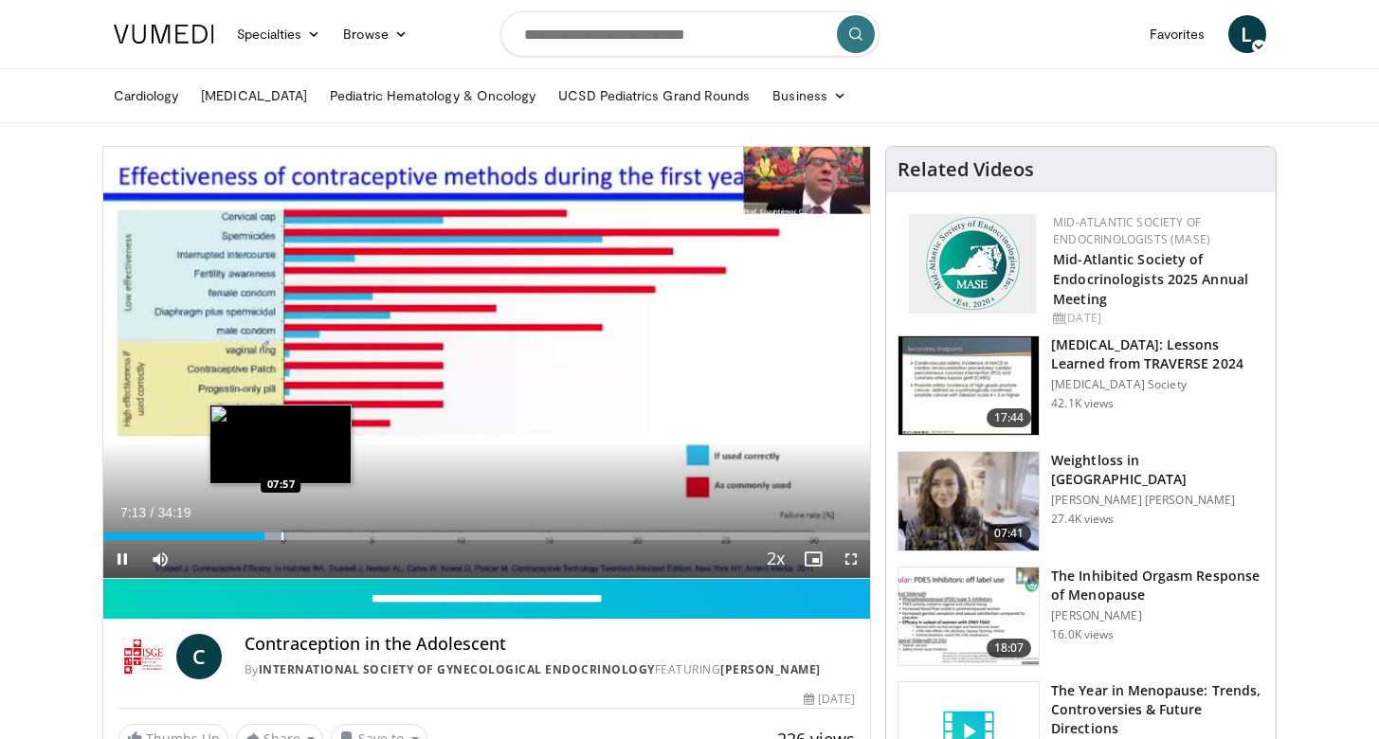
click at [281, 535] on div "Progress Bar" at bounding box center [282, 537] width 2 height 8
click at [294, 537] on div "Progress Bar" at bounding box center [295, 537] width 2 height 8
click at [313, 537] on div "Loaded : 28.12% 08:34 09:26" at bounding box center [487, 537] width 768 height 8
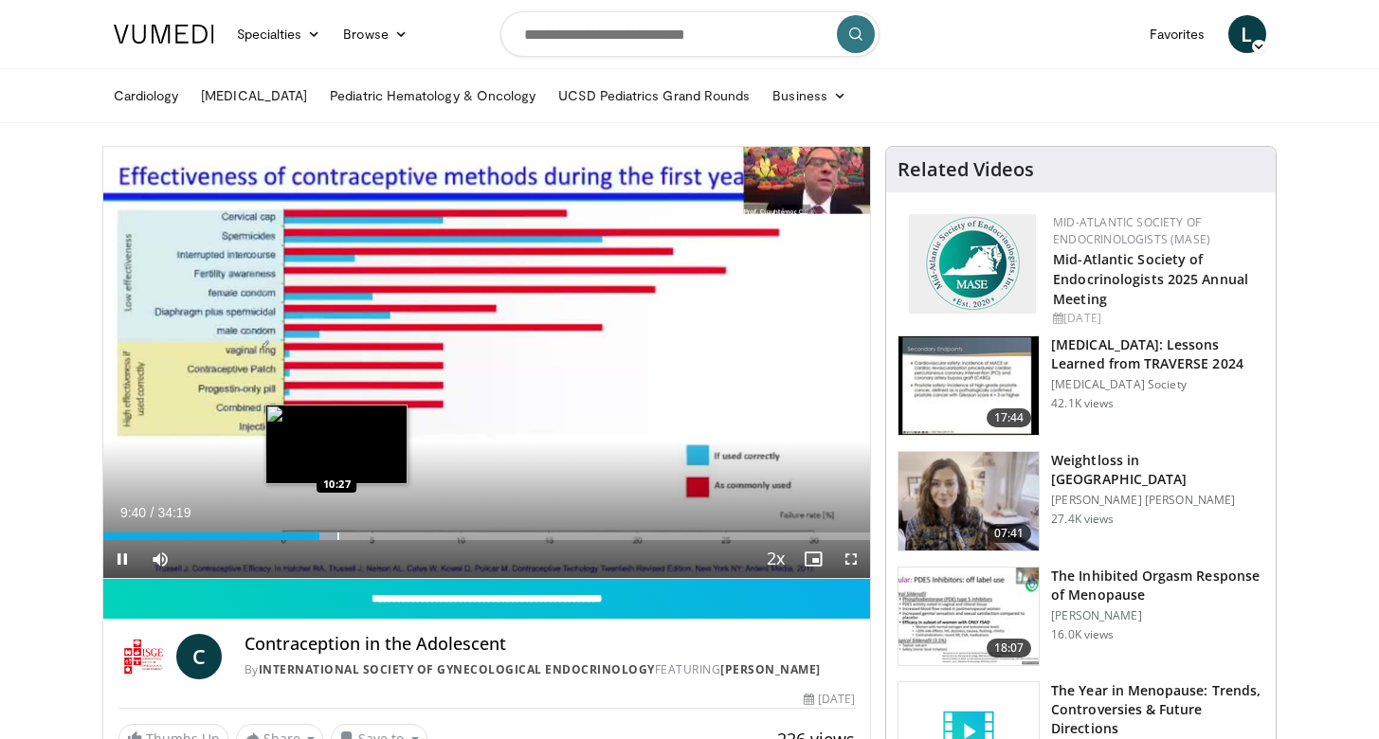
click at [337, 539] on div "Progress Bar" at bounding box center [338, 537] width 2 height 8
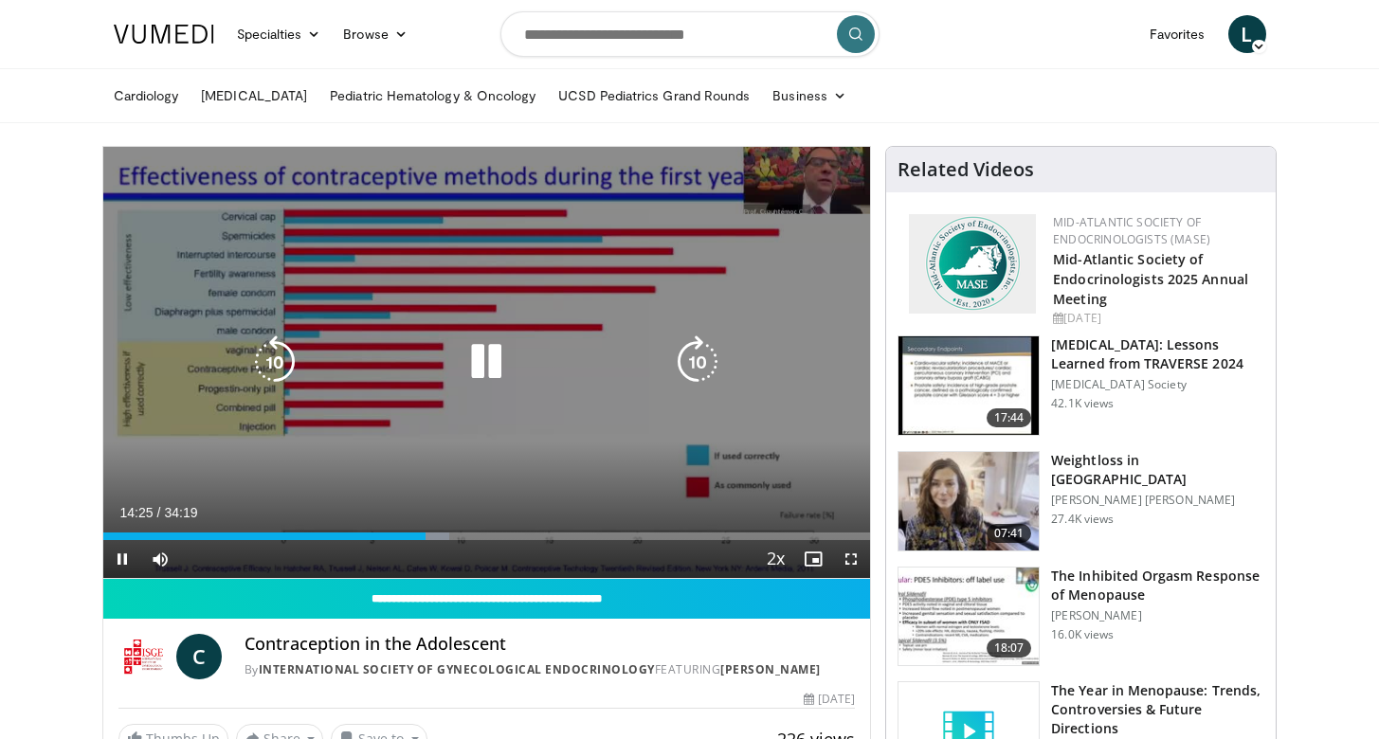
click at [692, 360] on icon "Video Player" at bounding box center [697, 361] width 53 height 53
click at [709, 357] on icon "Video Player" at bounding box center [697, 361] width 53 height 53
click at [699, 355] on icon "Video Player" at bounding box center [697, 361] width 53 height 53
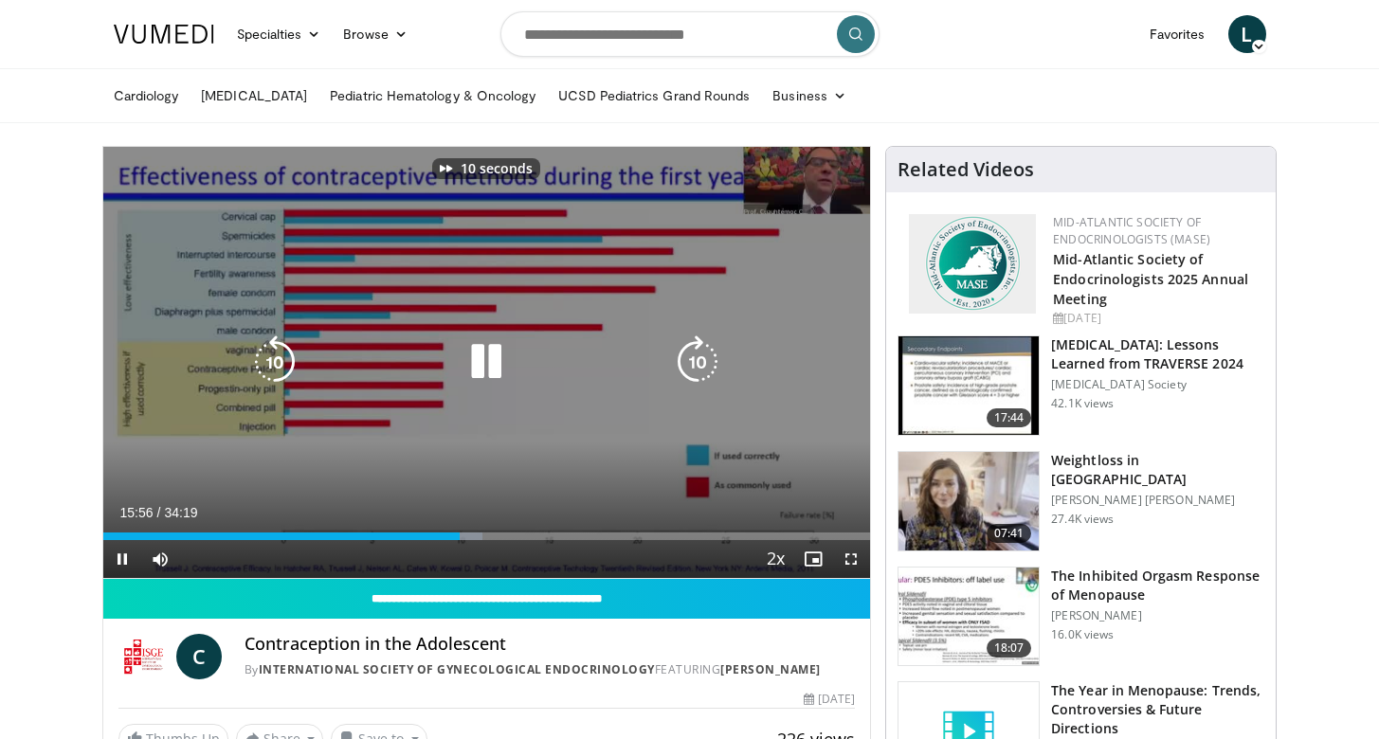
click at [699, 355] on icon "Video Player" at bounding box center [697, 361] width 53 height 53
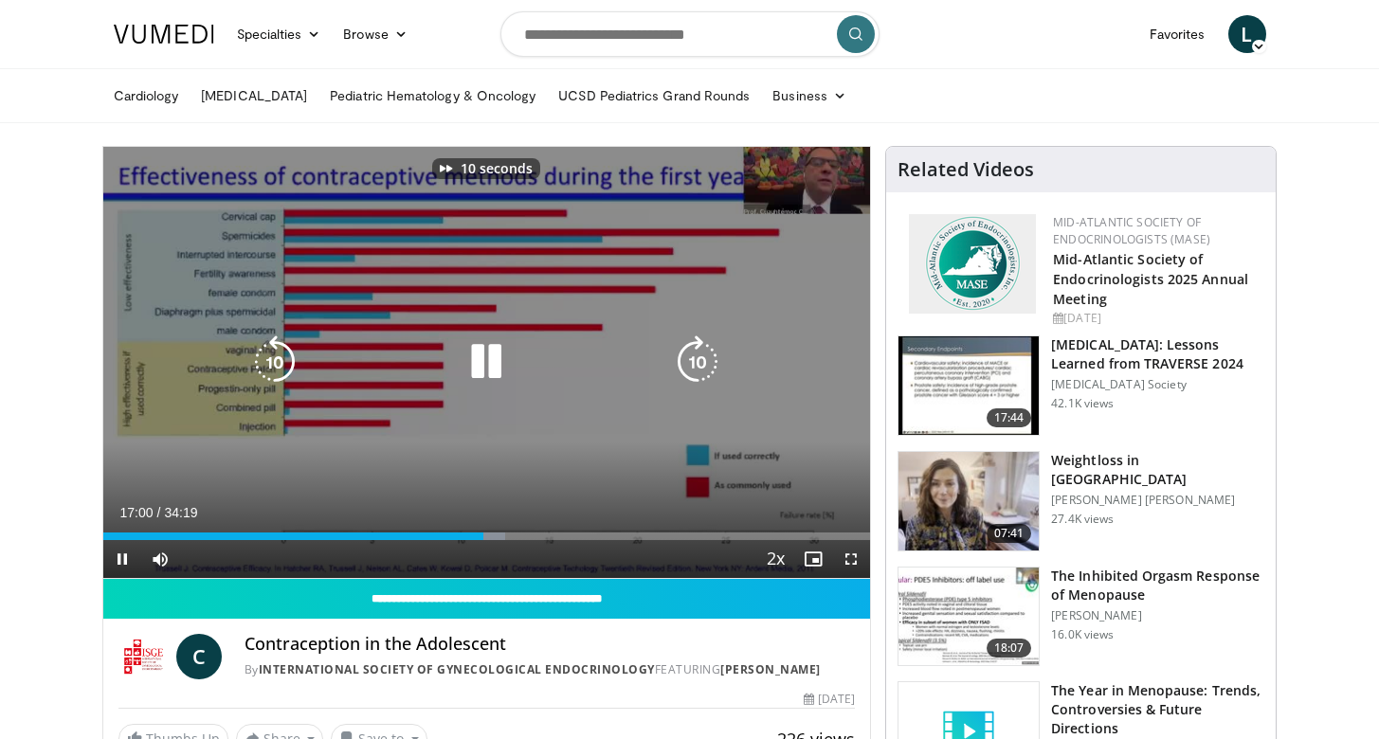
click at [699, 355] on icon "Video Player" at bounding box center [697, 361] width 53 height 53
click at [697, 362] on icon "Video Player" at bounding box center [697, 361] width 53 height 53
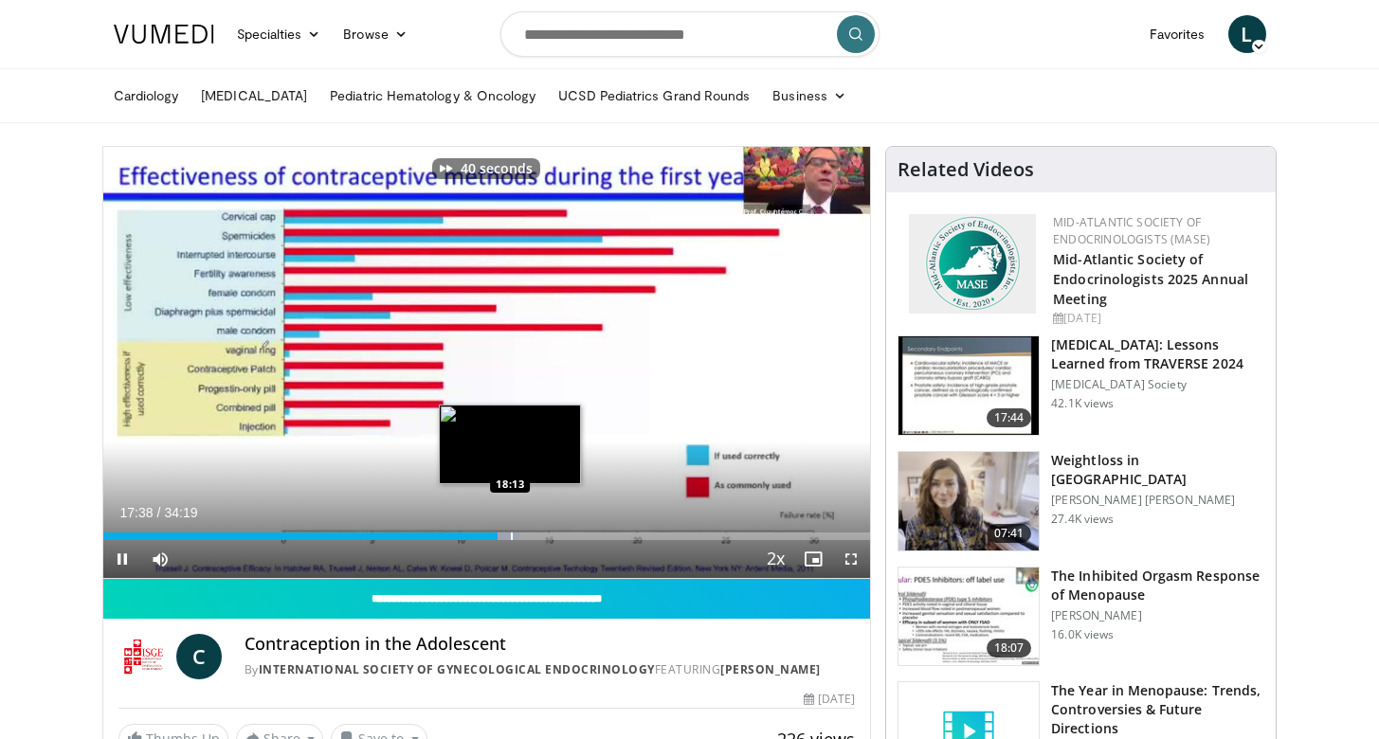
click at [511, 534] on div "Progress Bar" at bounding box center [512, 537] width 2 height 8
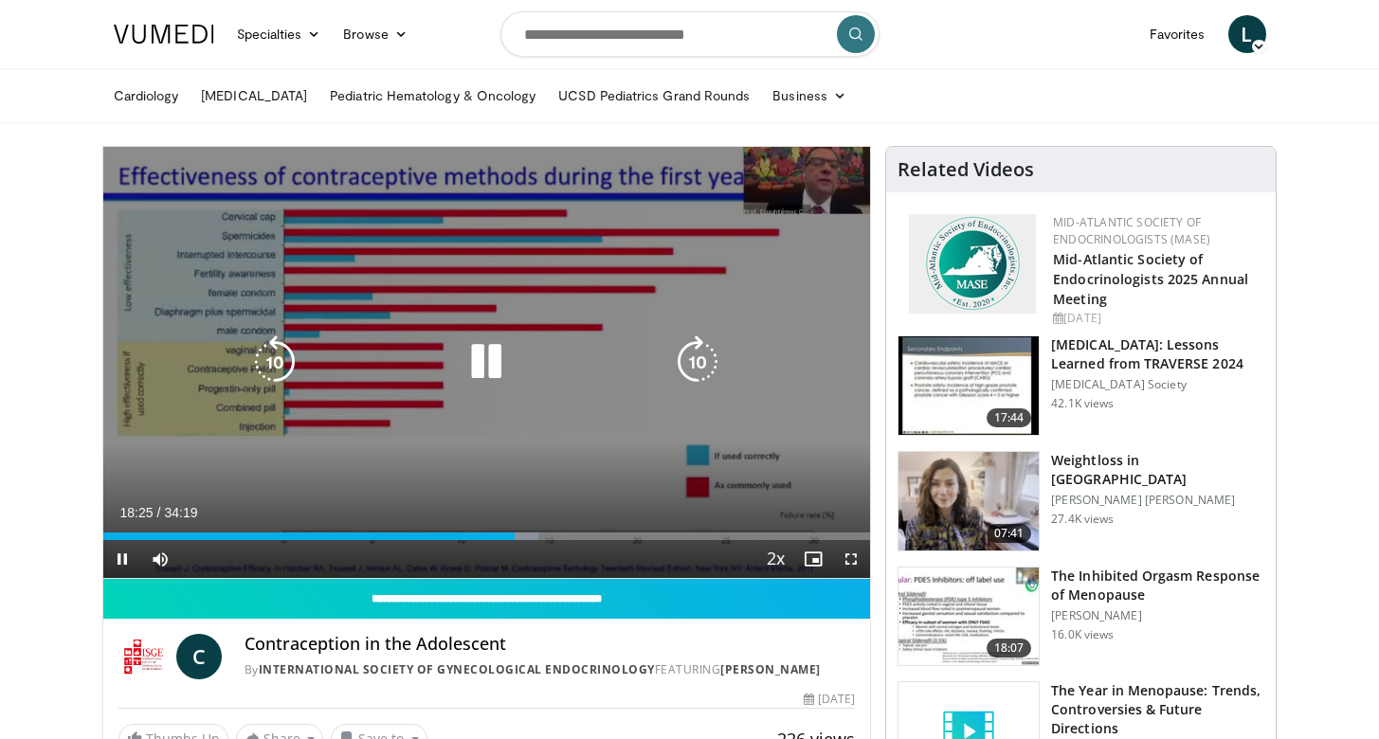
click at [478, 339] on icon "Video Player" at bounding box center [486, 361] width 53 height 53
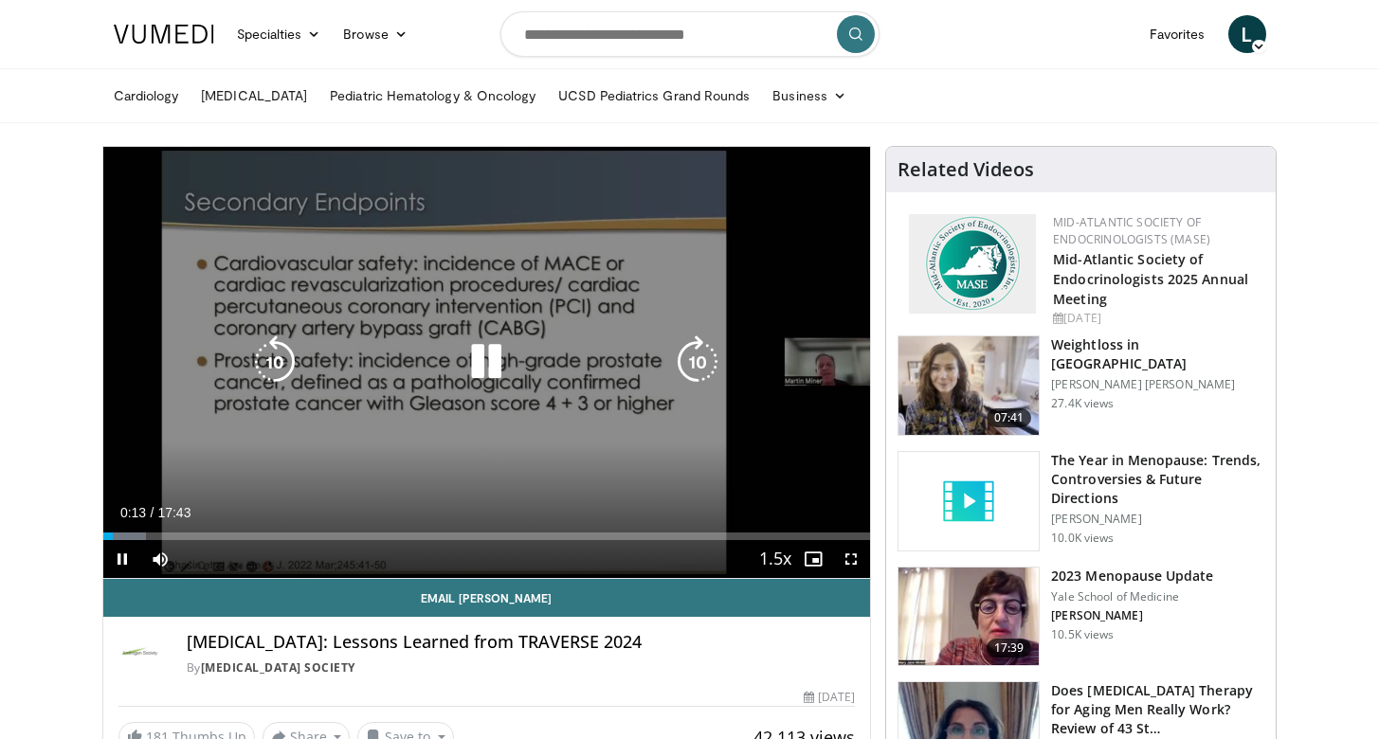
click at [690, 354] on icon "Video Player" at bounding box center [697, 361] width 53 height 53
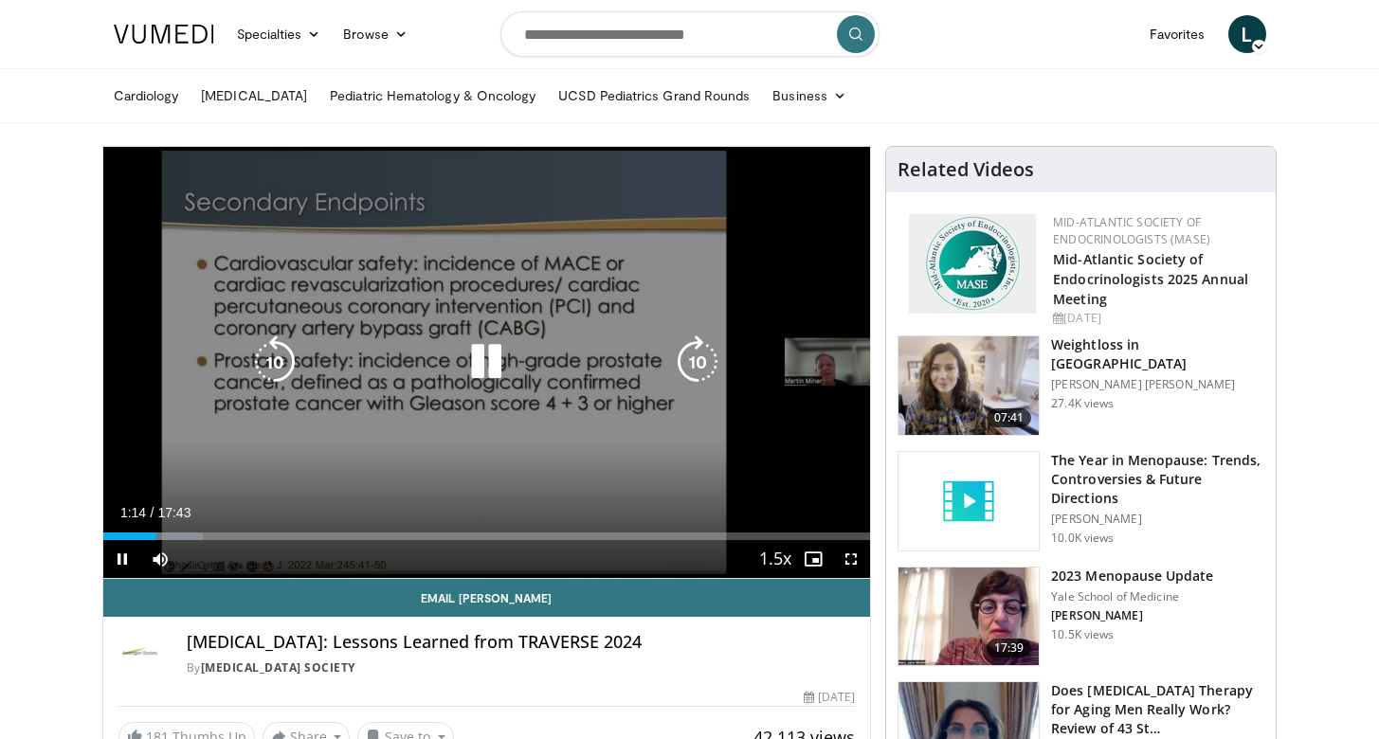
click at [510, 354] on icon "Video Player" at bounding box center [486, 361] width 53 height 53
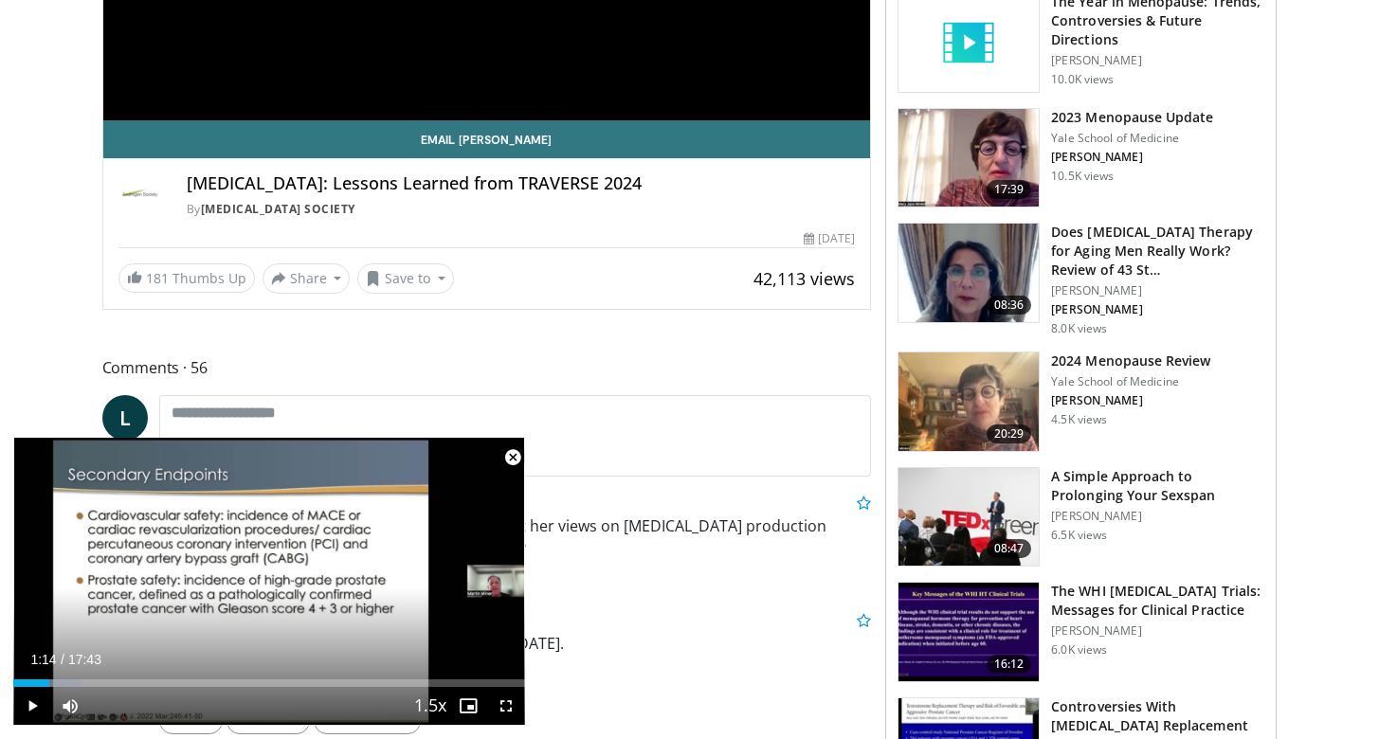
scroll to position [477, 0]
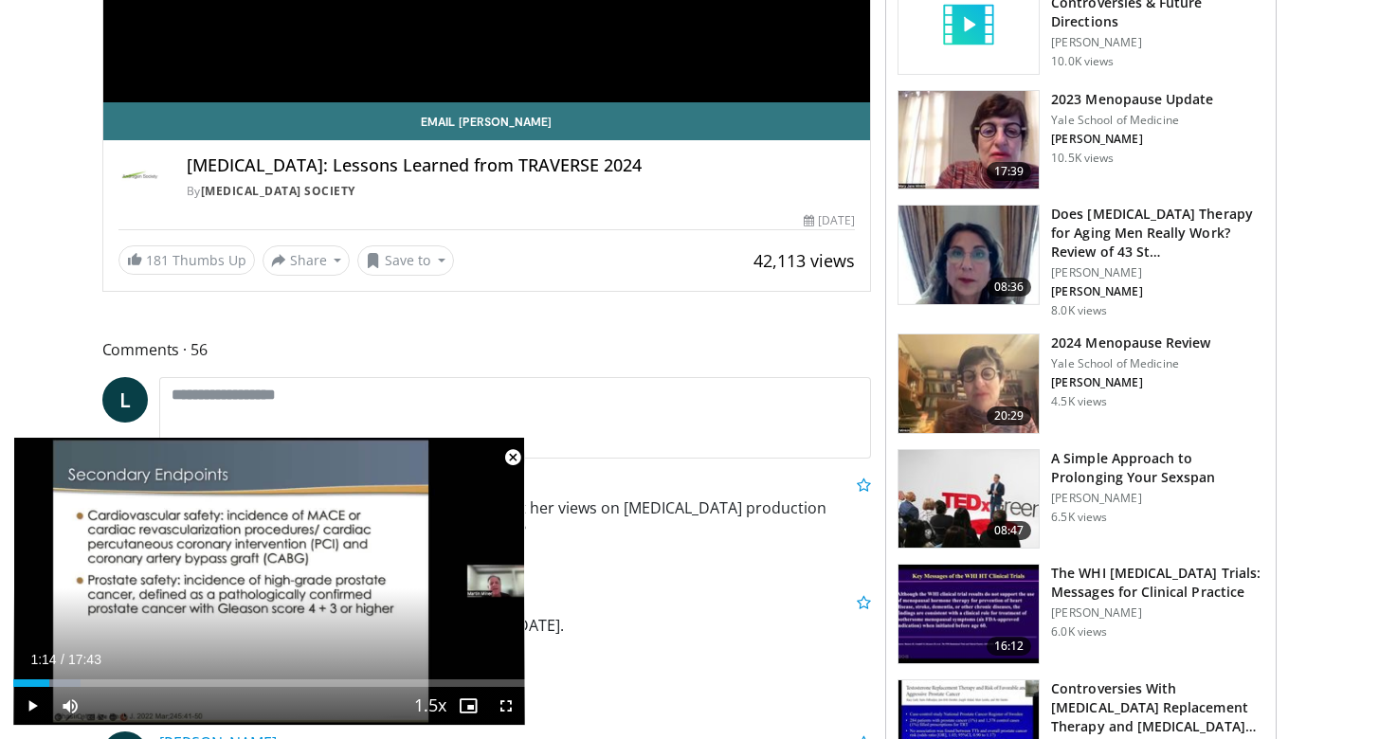
click at [514, 452] on span "Video Player" at bounding box center [513, 458] width 38 height 38
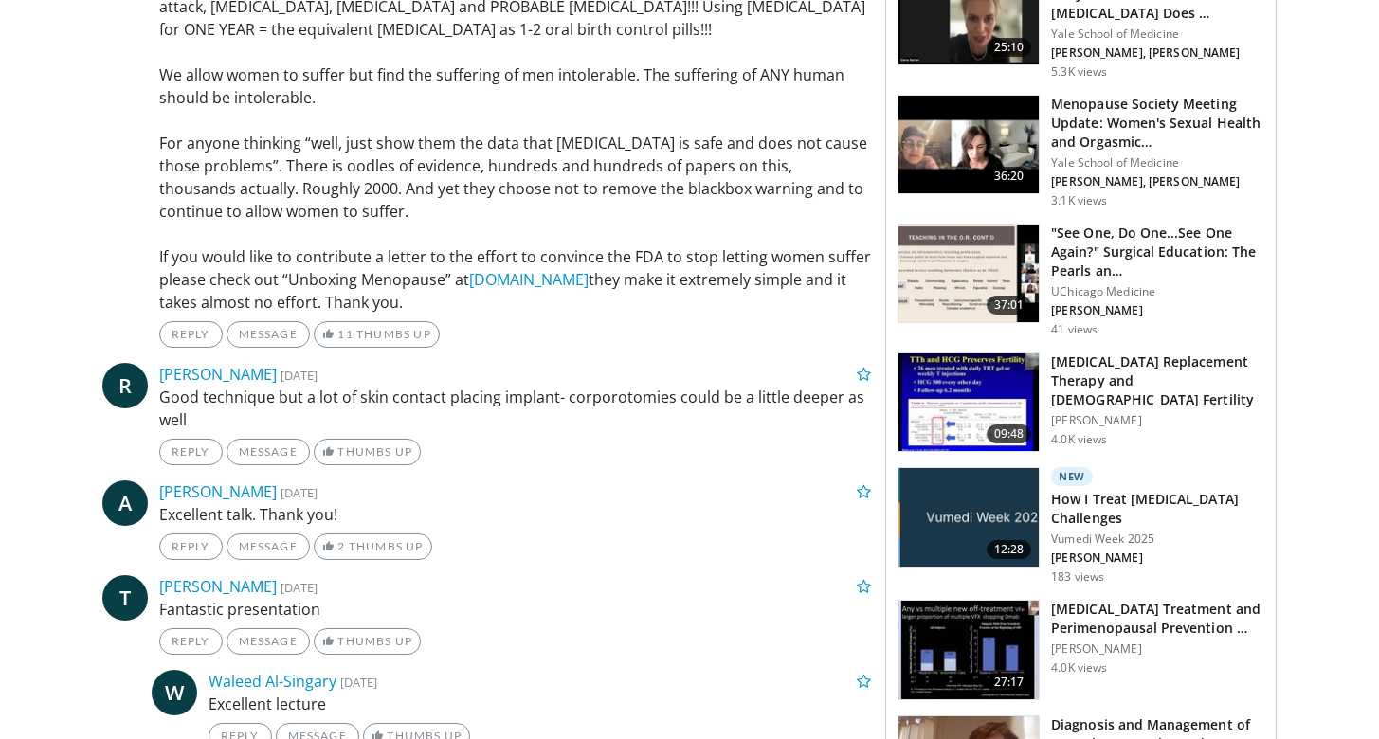
scroll to position [1666, 0]
